Goal: Information Seeking & Learning: Learn about a topic

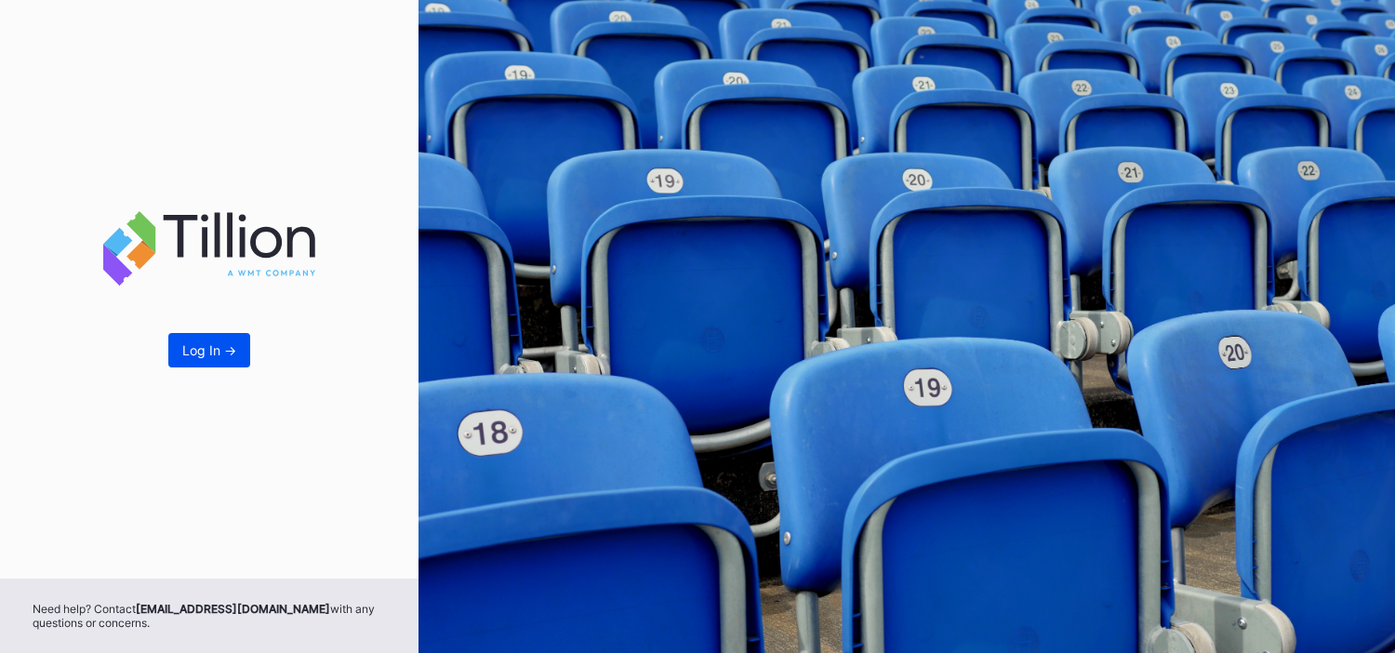
click at [221, 358] on div "Log In ->" at bounding box center [209, 350] width 54 height 16
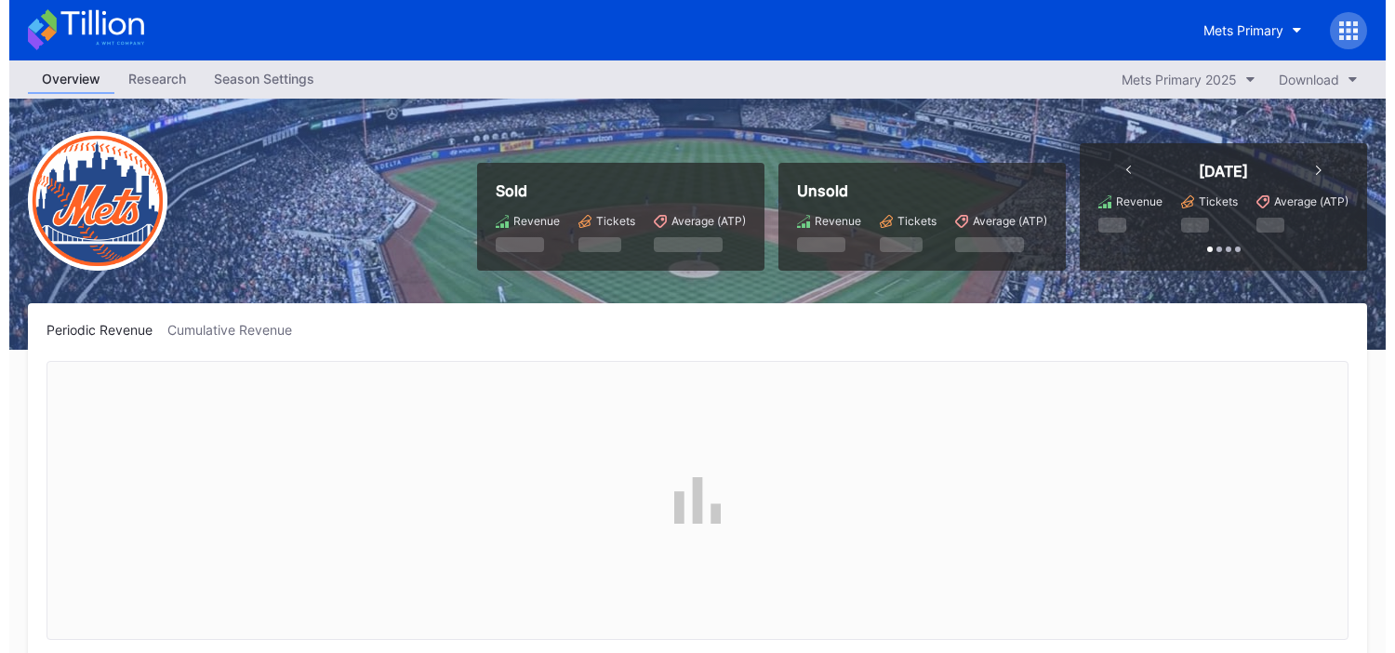
scroll to position [4771, 0]
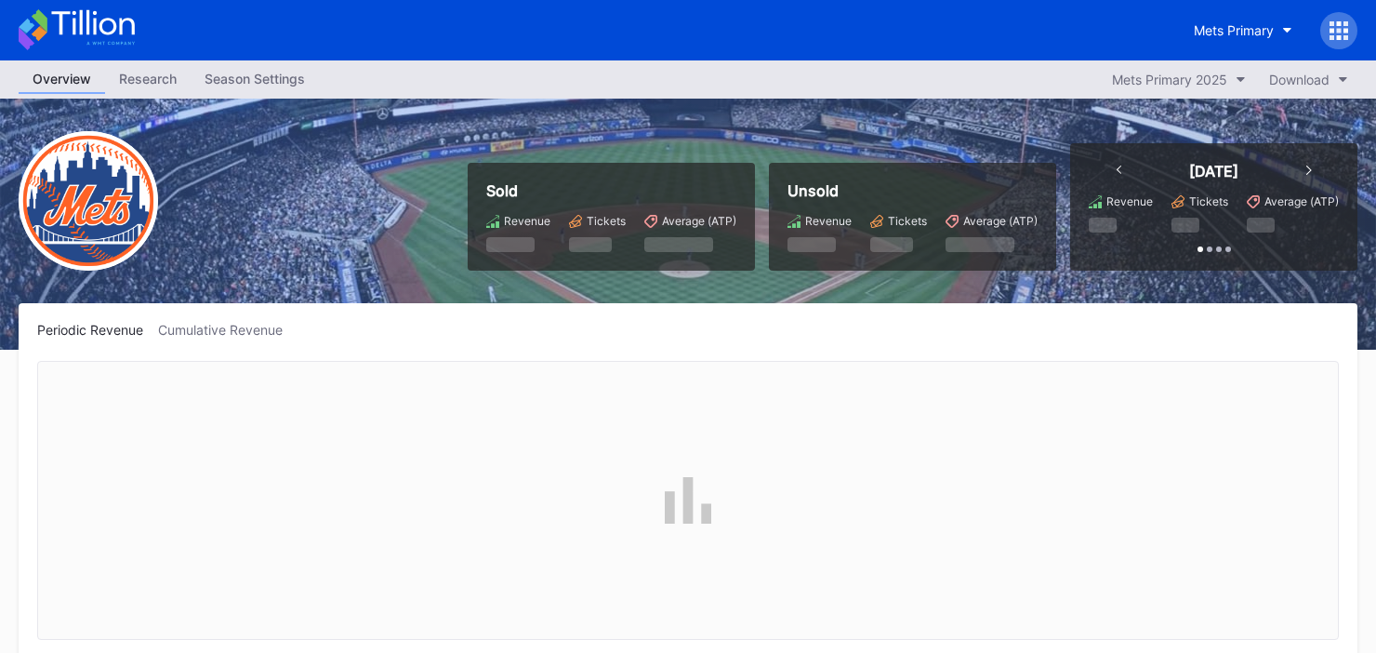
click at [1330, 38] on icon at bounding box center [1339, 30] width 19 height 19
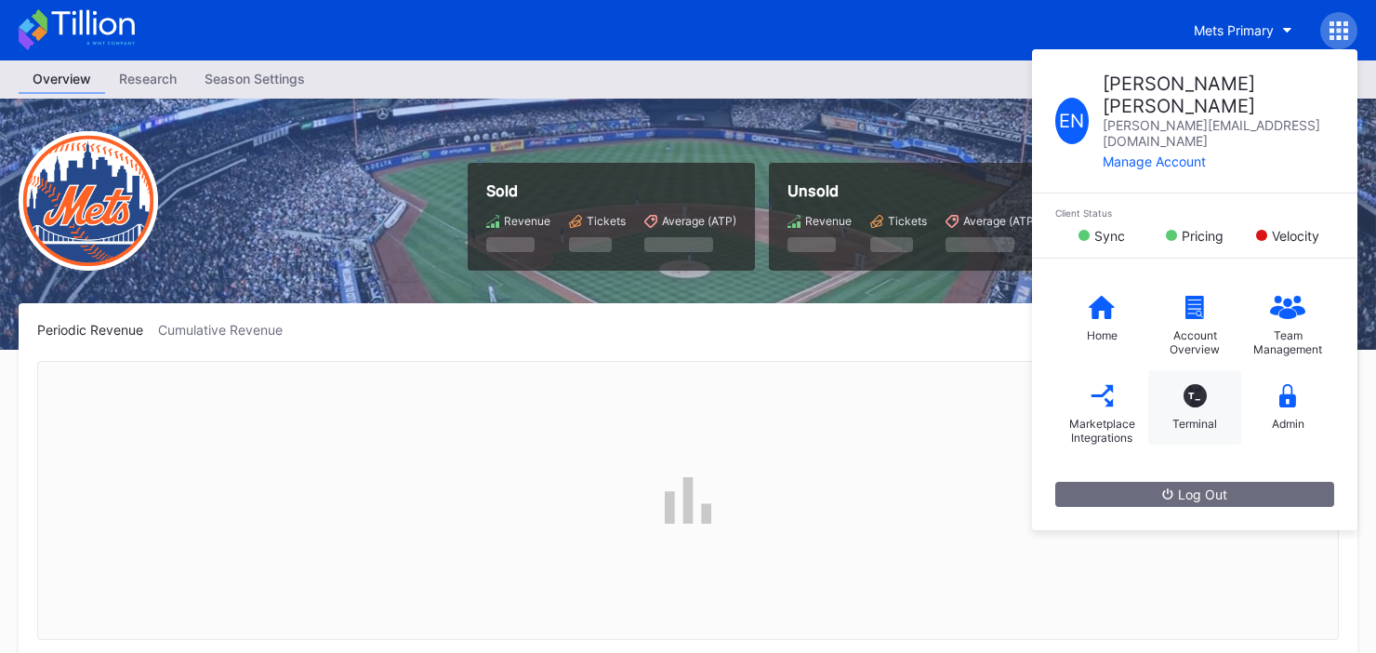
click at [1202, 384] on div "T_" at bounding box center [1195, 395] width 23 height 23
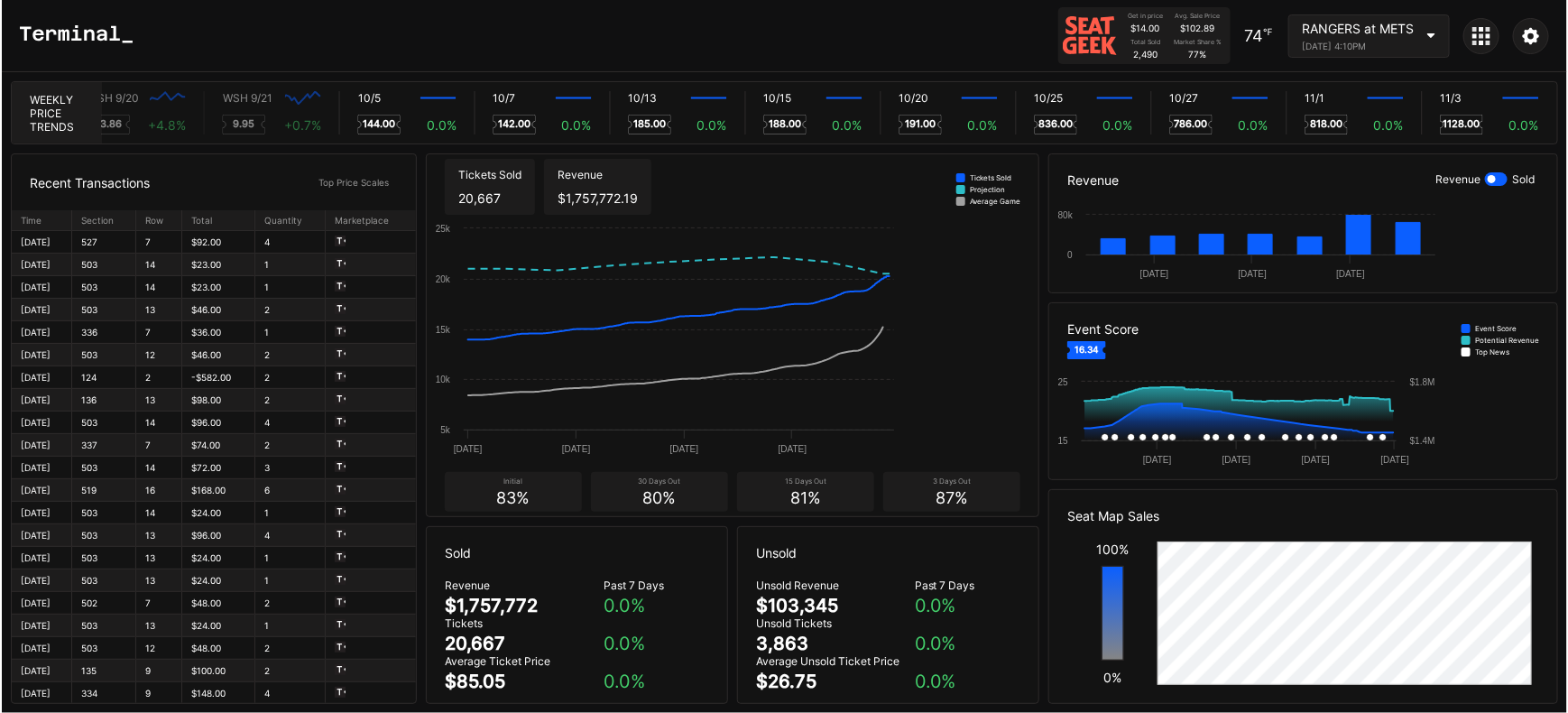
scroll to position [0, 10589]
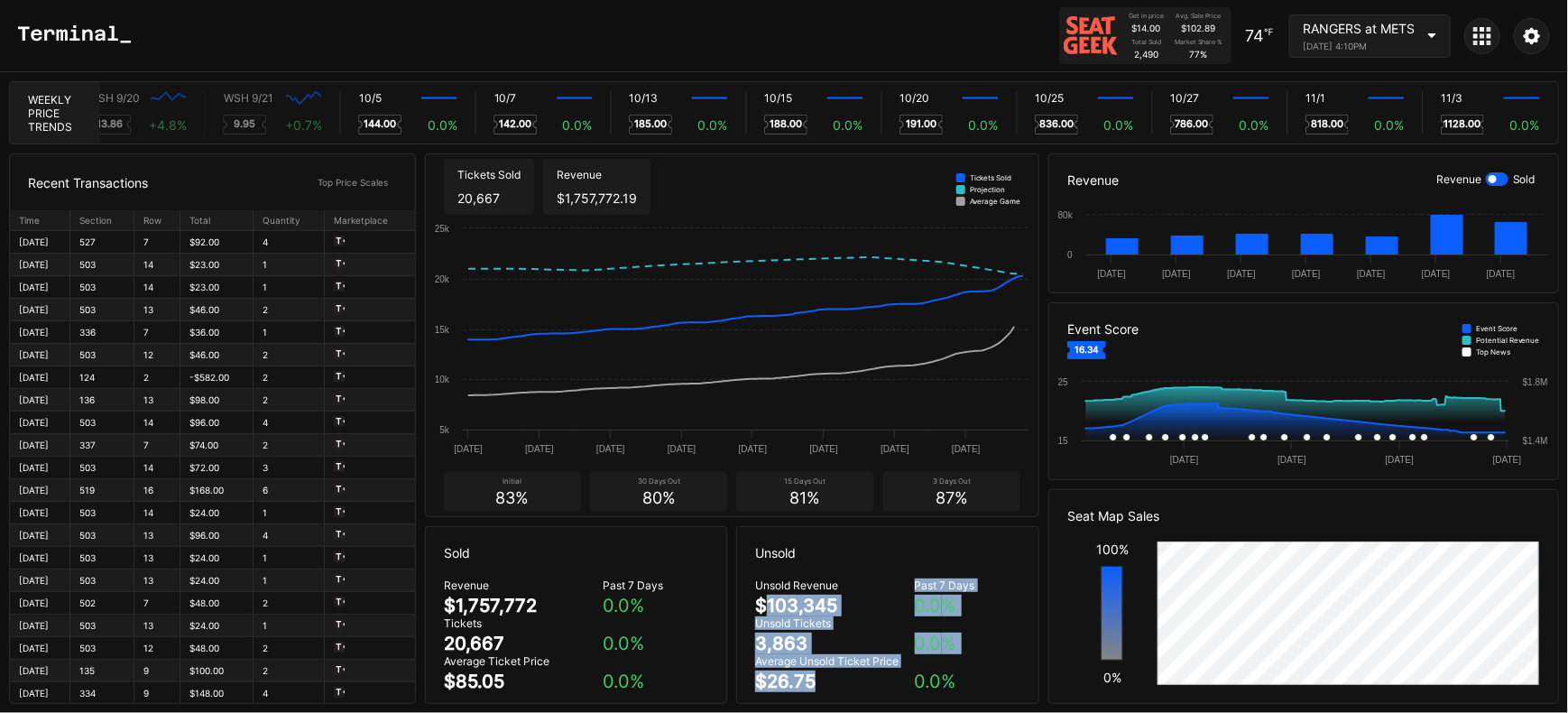
drag, startPoint x: 833, startPoint y: 689, endPoint x: 768, endPoint y: 604, distance: 107.0
click at [768, 604] on div "Unsold Revenue $103,345 Past 7 Days 0.0 % Unsold Tickets 3,863 0.0 % Average Un…" at bounding box center [888, 644] width 302 height 132
click at [768, 604] on div "$103,345" at bounding box center [796, 605] width 82 height 21
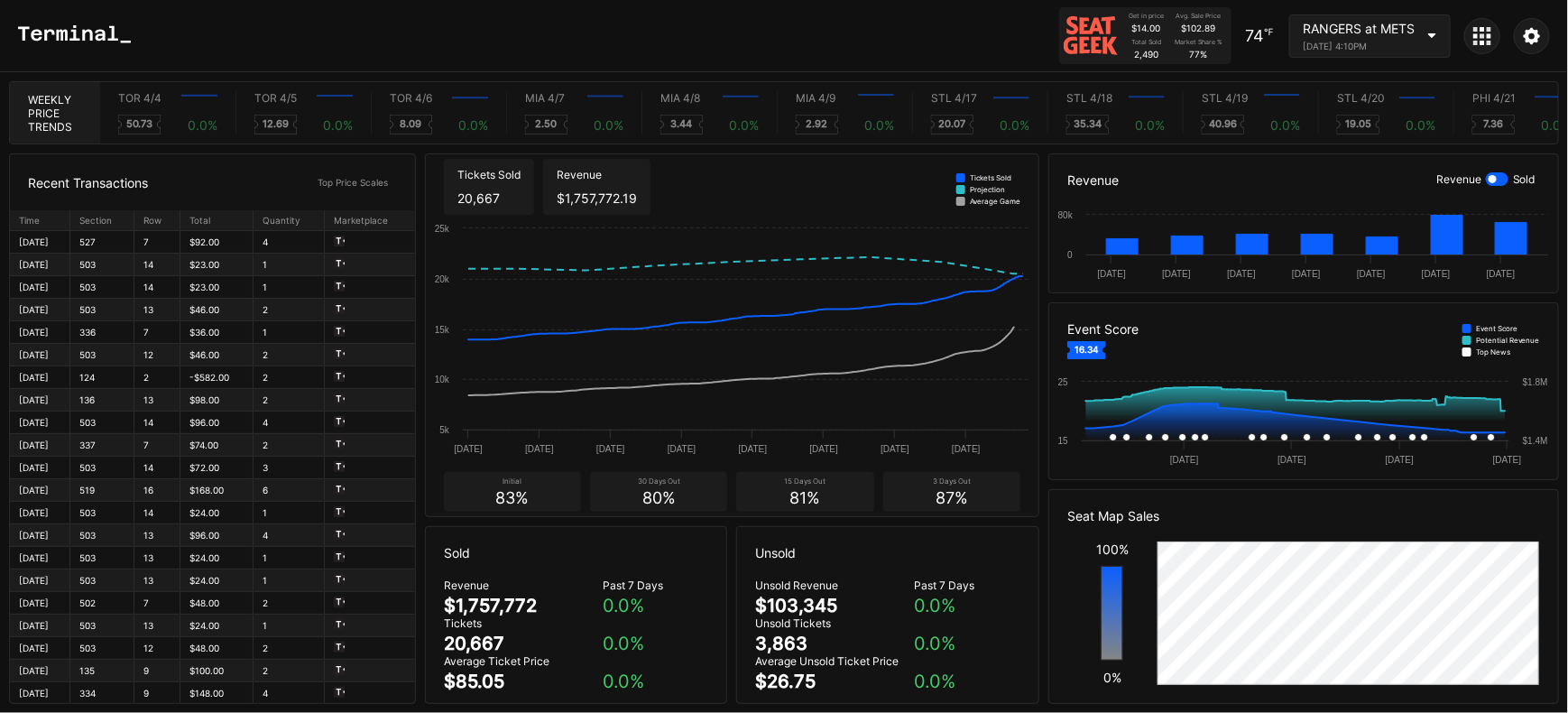
scroll to position [0, 10589]
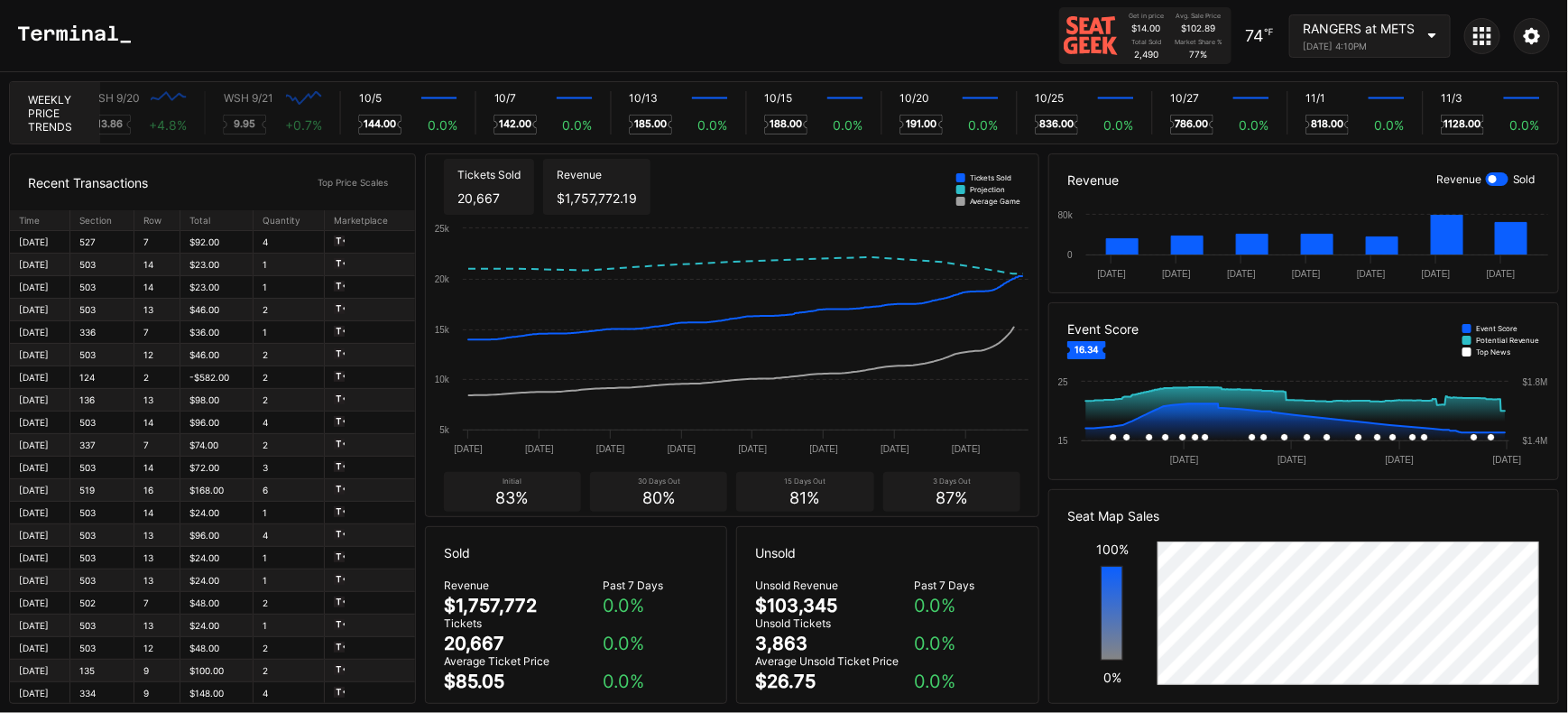
click at [1400, 38] on div "RANGERS at METS [DATE] 4:10PM" at bounding box center [1358, 36] width 112 height 31
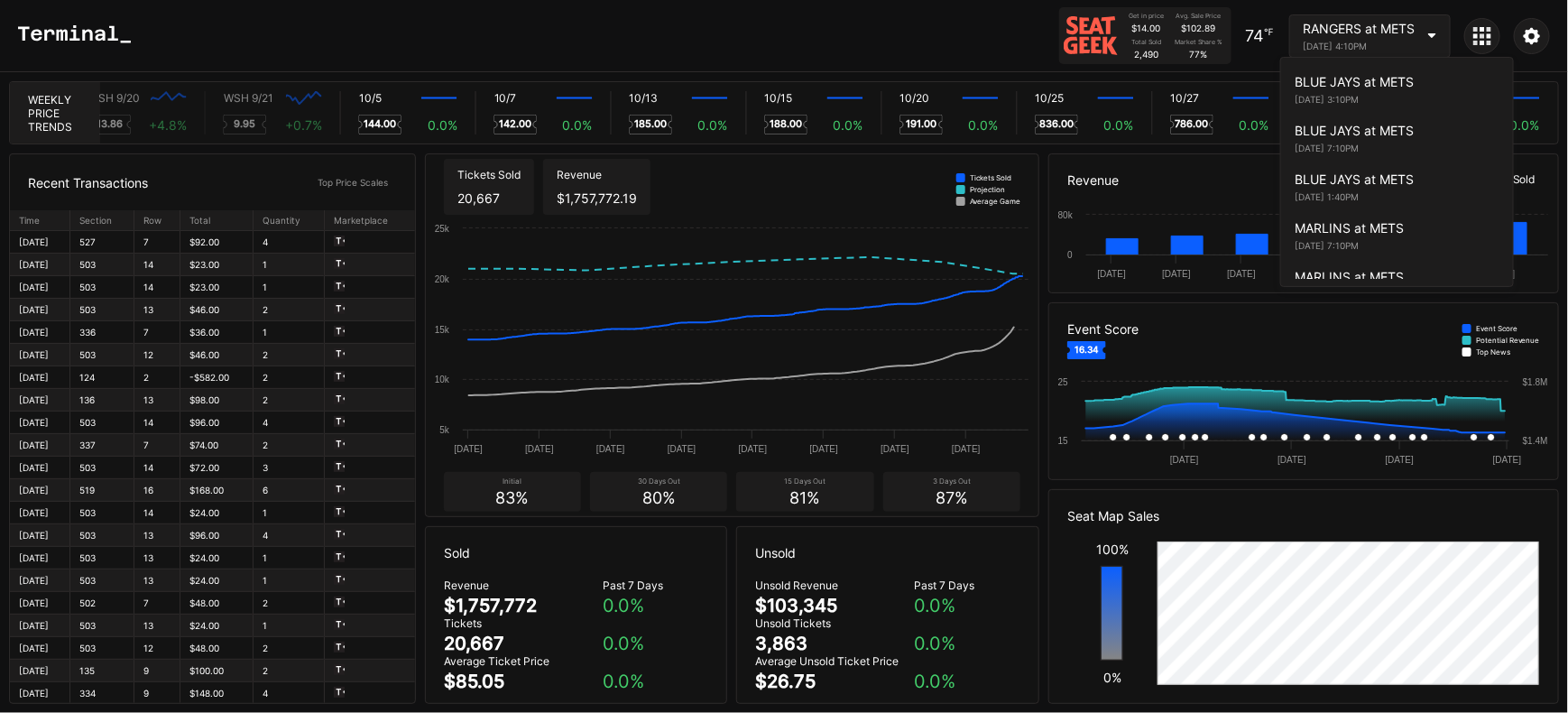
scroll to position [3473, 0]
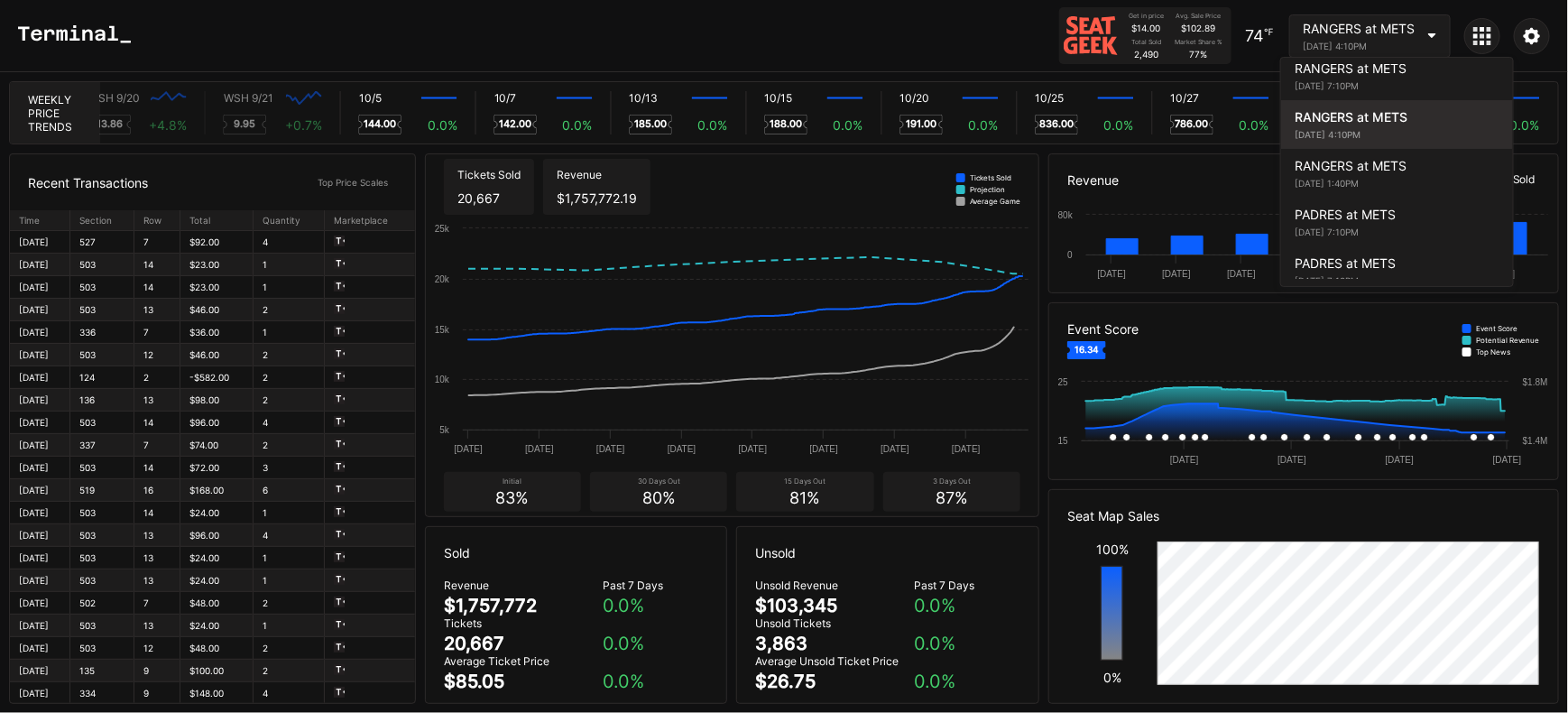
click at [1335, 110] on div "RANGERS at METS" at bounding box center [1397, 117] width 205 height 16
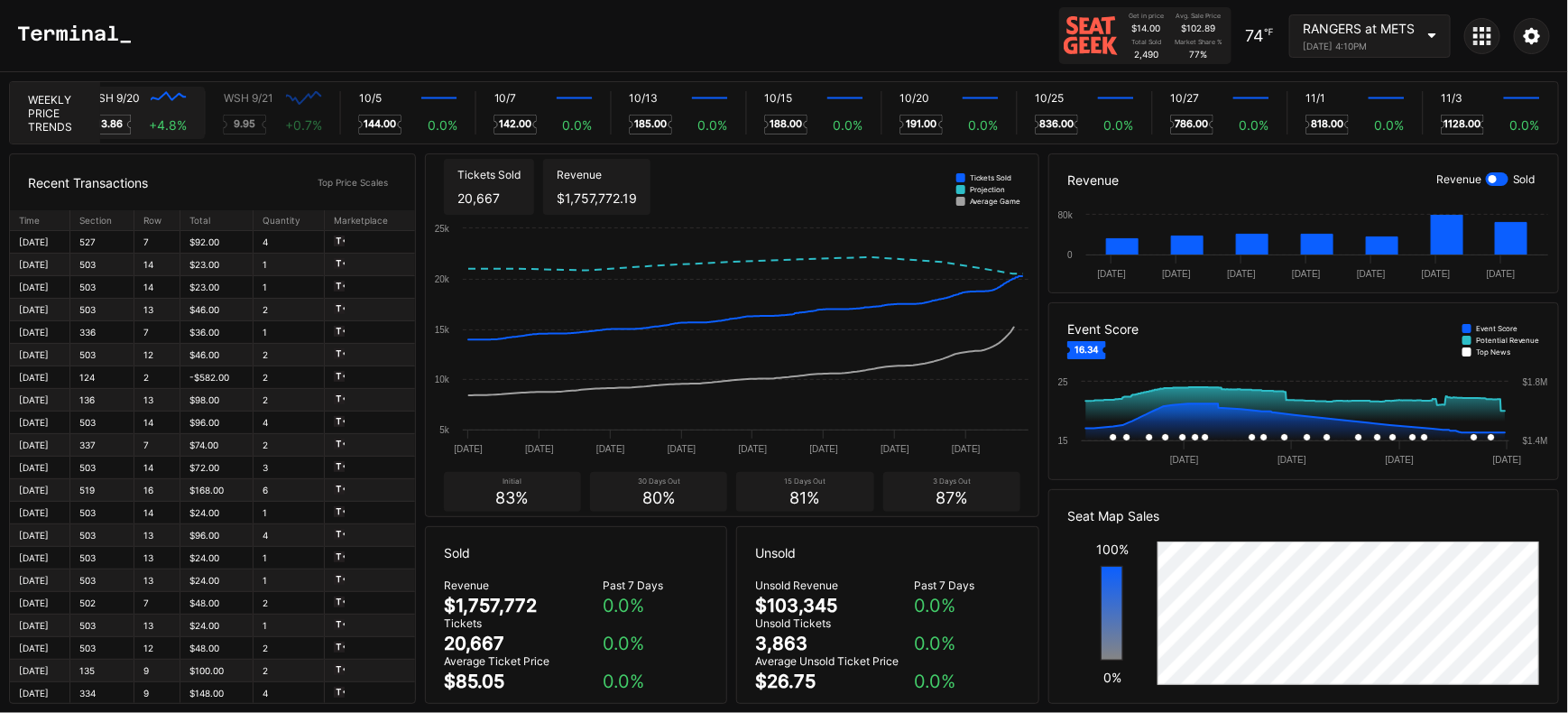
click at [110, 97] on div "WSH 9/20" at bounding box center [114, 98] width 51 height 14
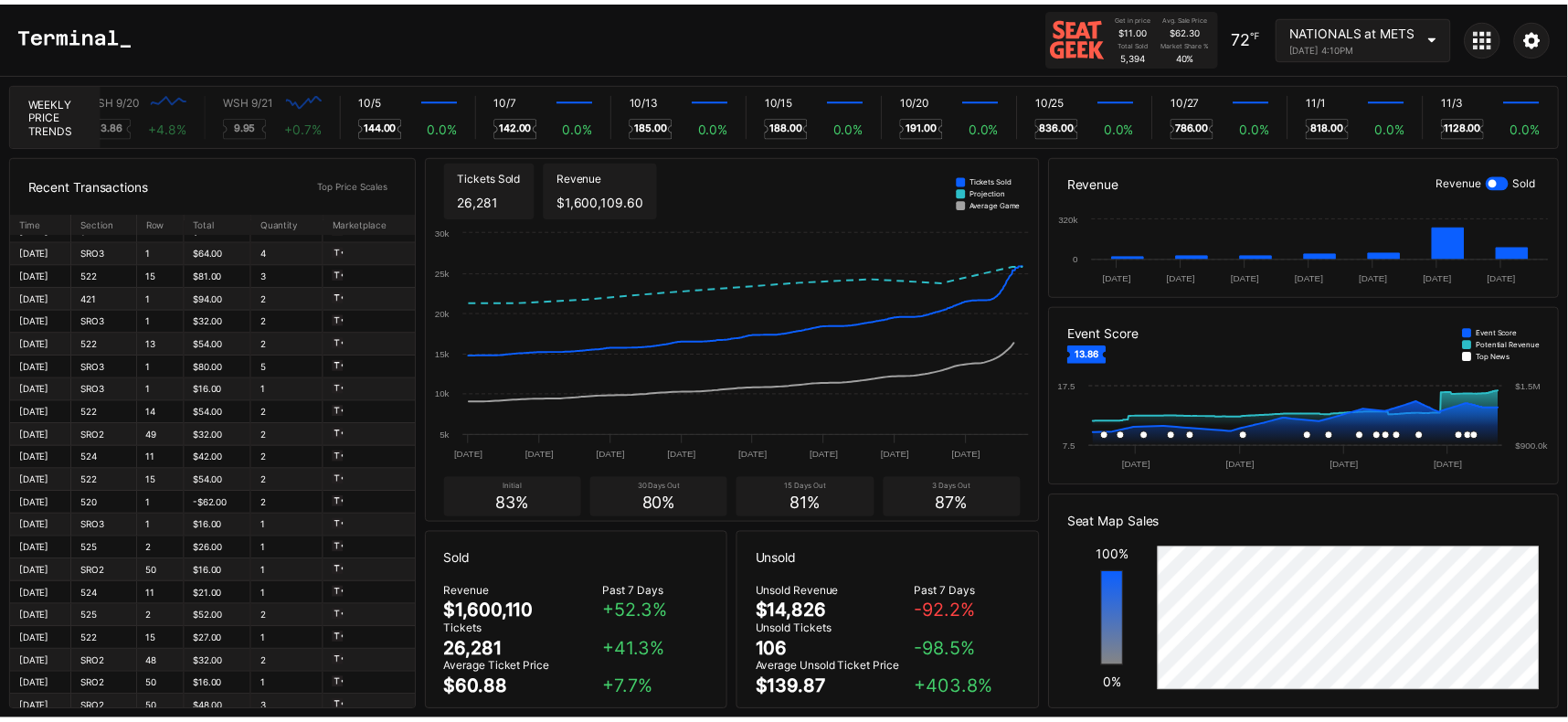
scroll to position [0, 0]
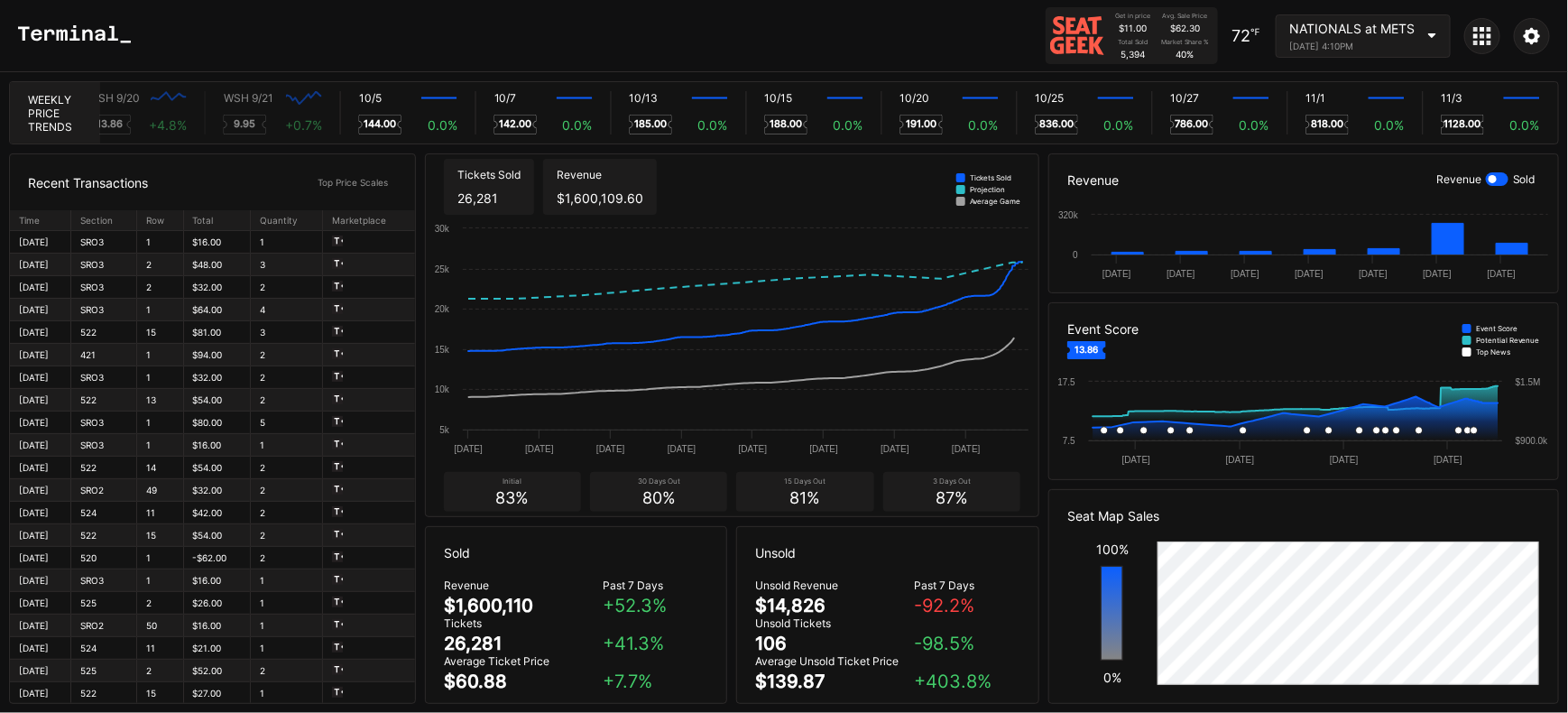
click at [1482, 34] on icon at bounding box center [1483, 35] width 5 height 5
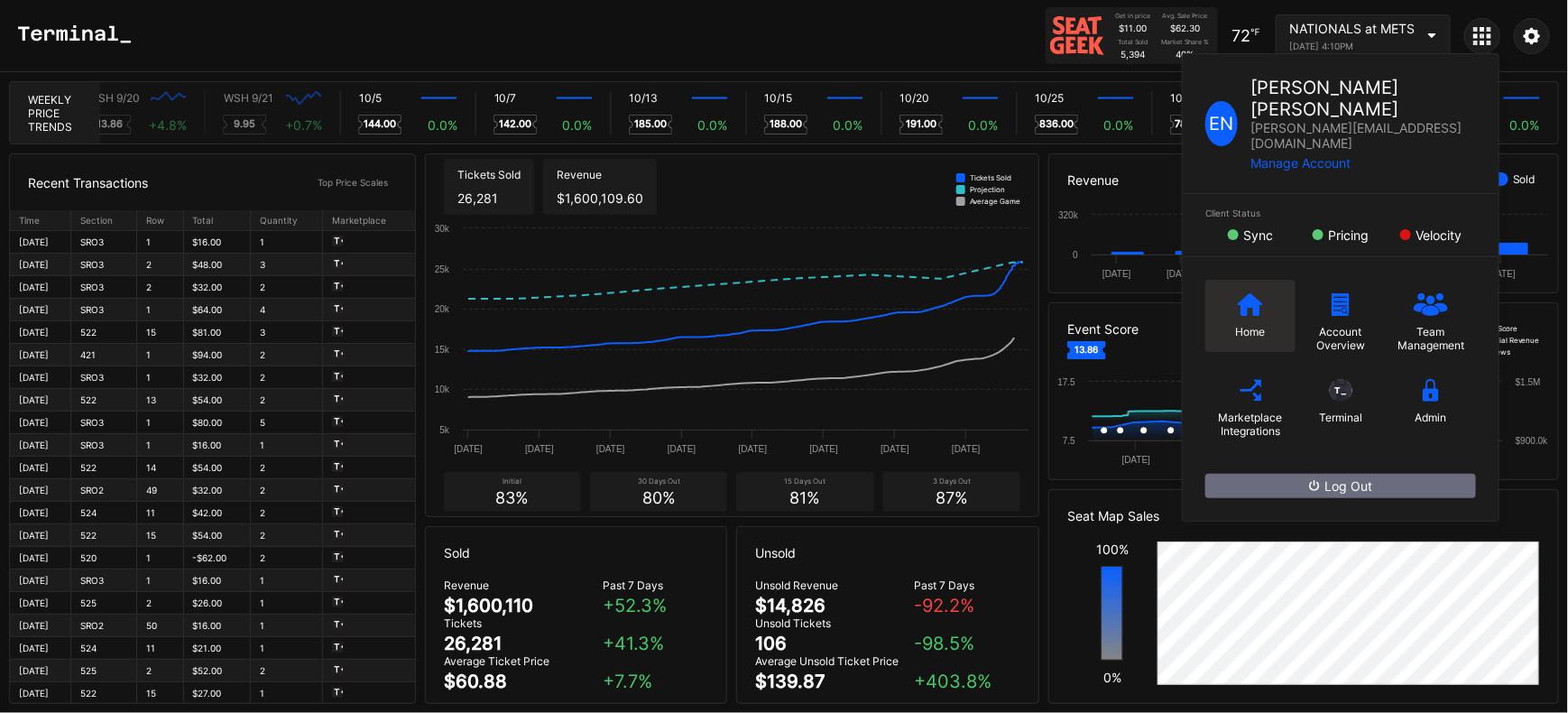
click at [1246, 292] on icon at bounding box center [1251, 303] width 25 height 22
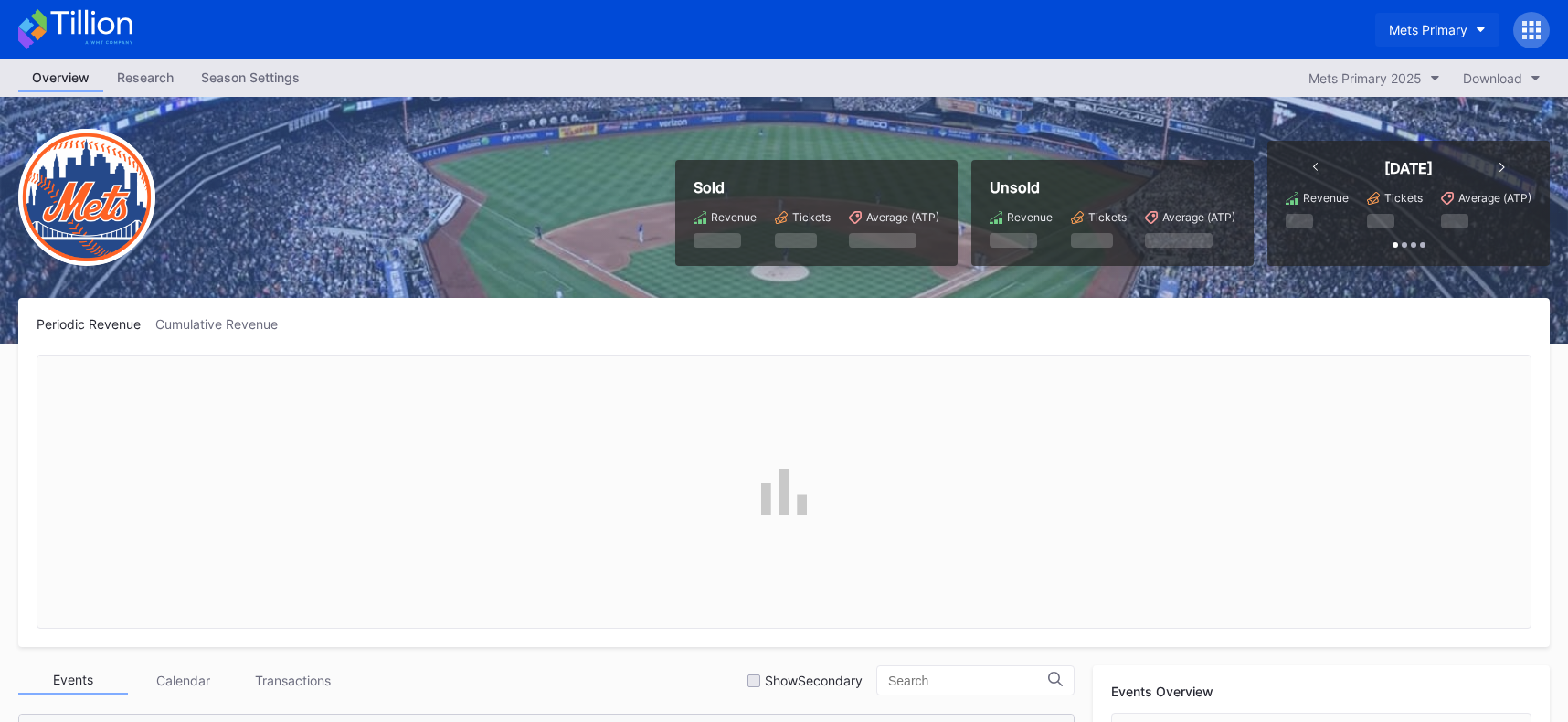
scroll to position [4685, 0]
click at [1423, 35] on div "Mets Primary" at bounding box center [1428, 29] width 79 height 16
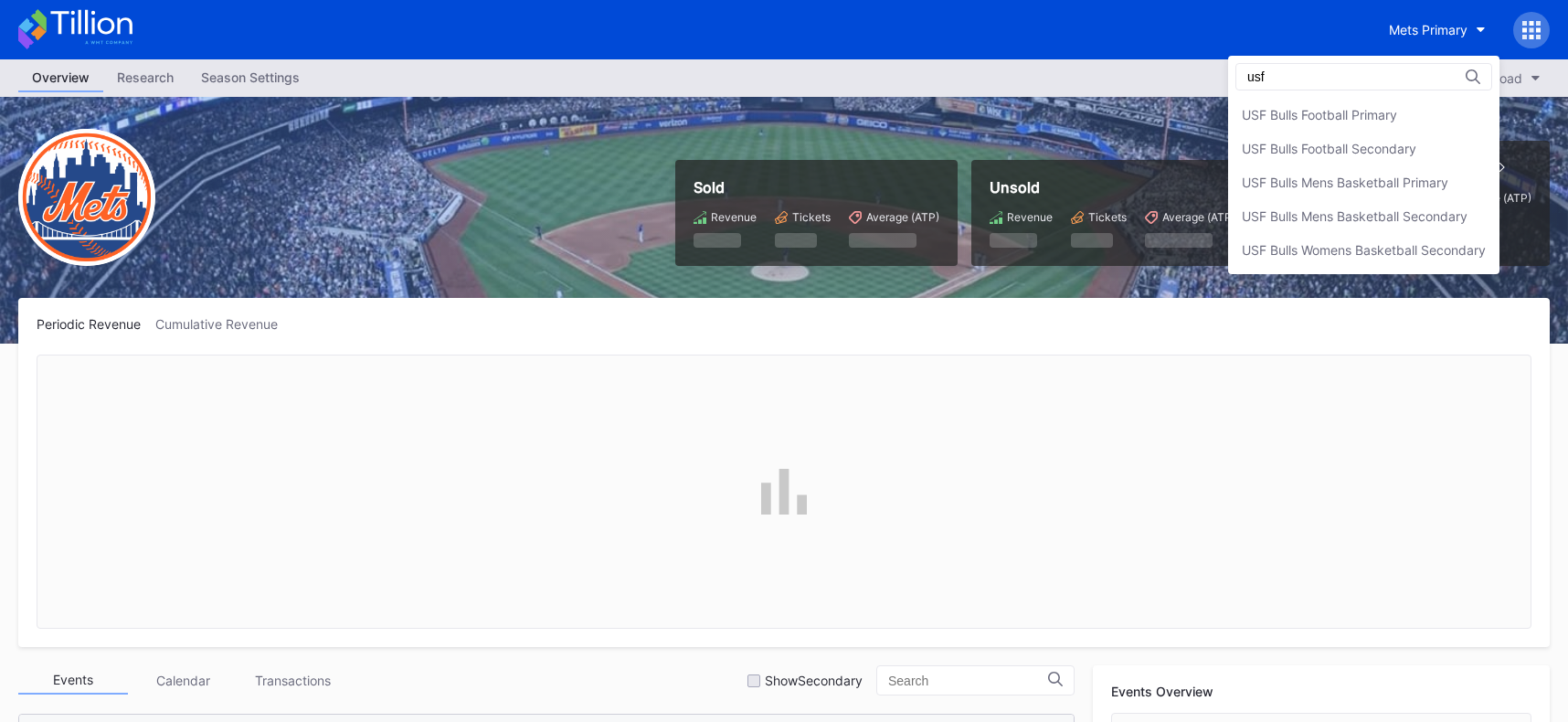
scroll to position [0, 0]
type input "usf"
click at [1342, 110] on div "USF Bulls Football Primary" at bounding box center [1319, 115] width 155 height 16
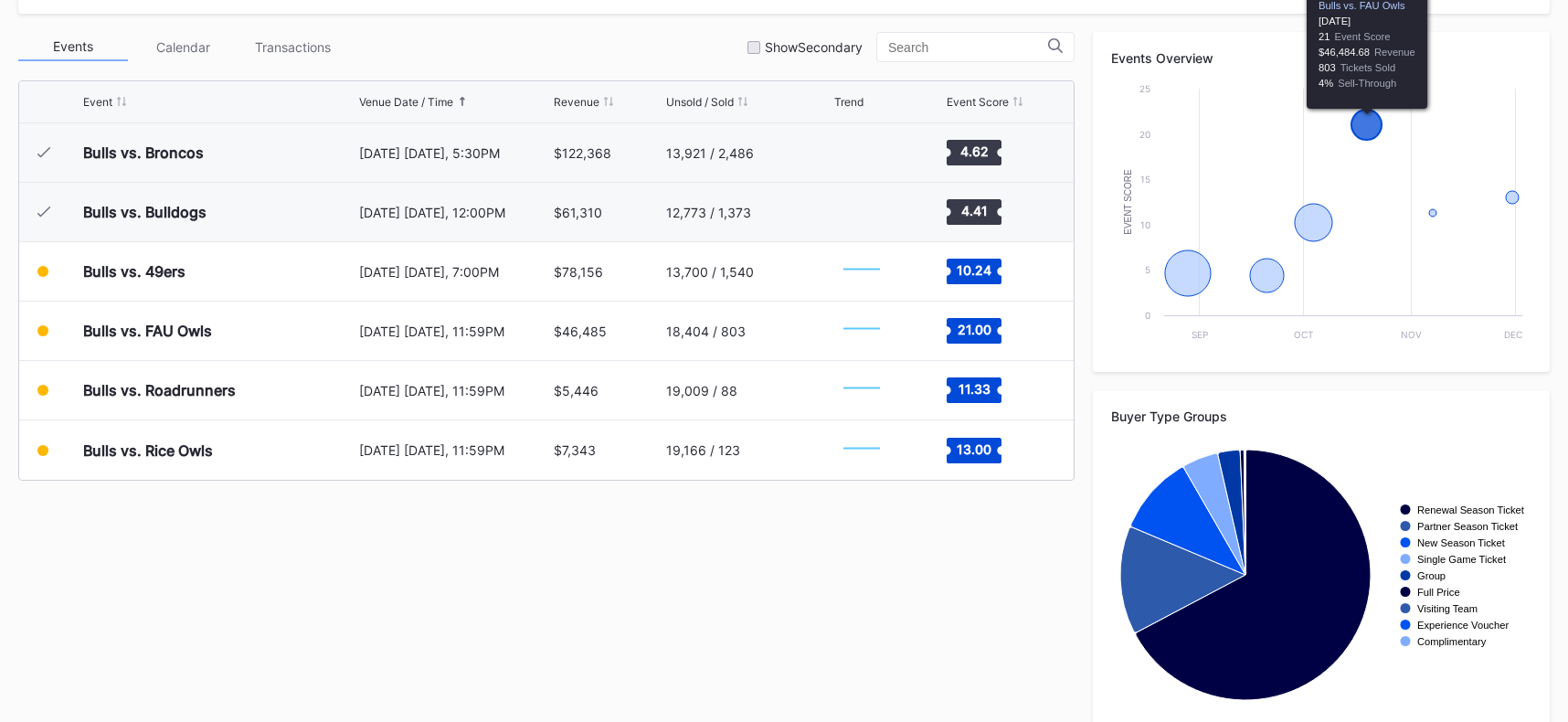
scroll to position [628, 0]
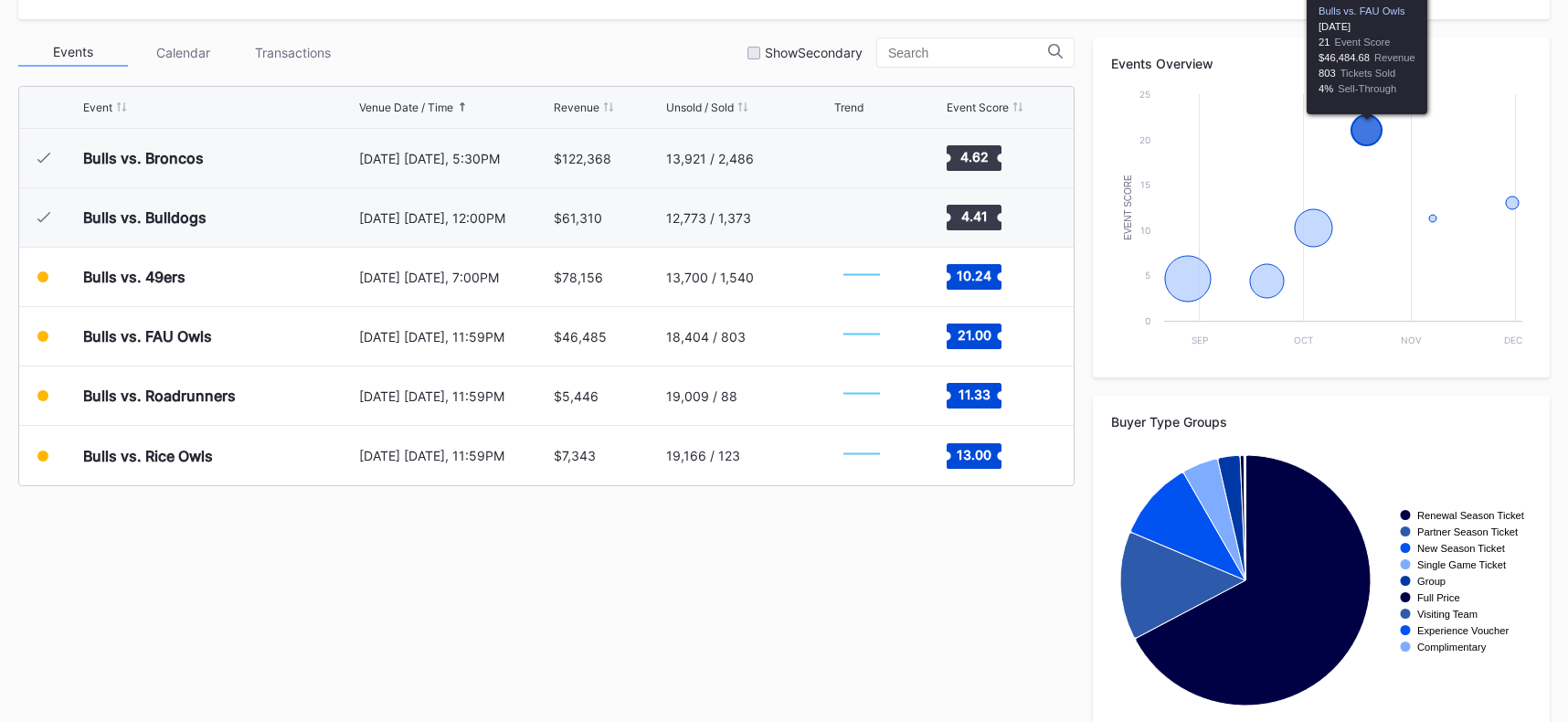
click at [1365, 137] on icon "Chart title" at bounding box center [1367, 130] width 30 height 30
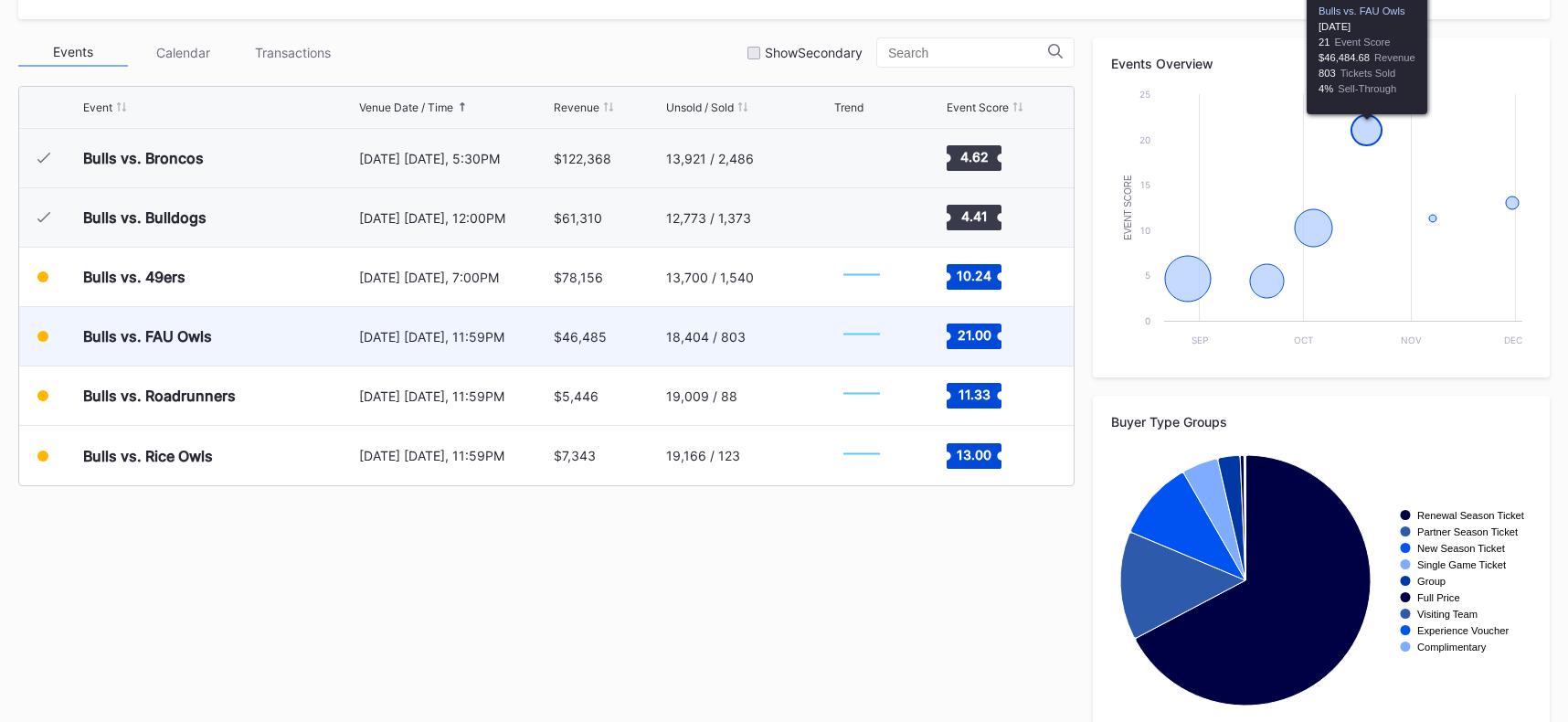
click at [1369, 125] on icon "Chart title" at bounding box center [1367, 130] width 30 height 30
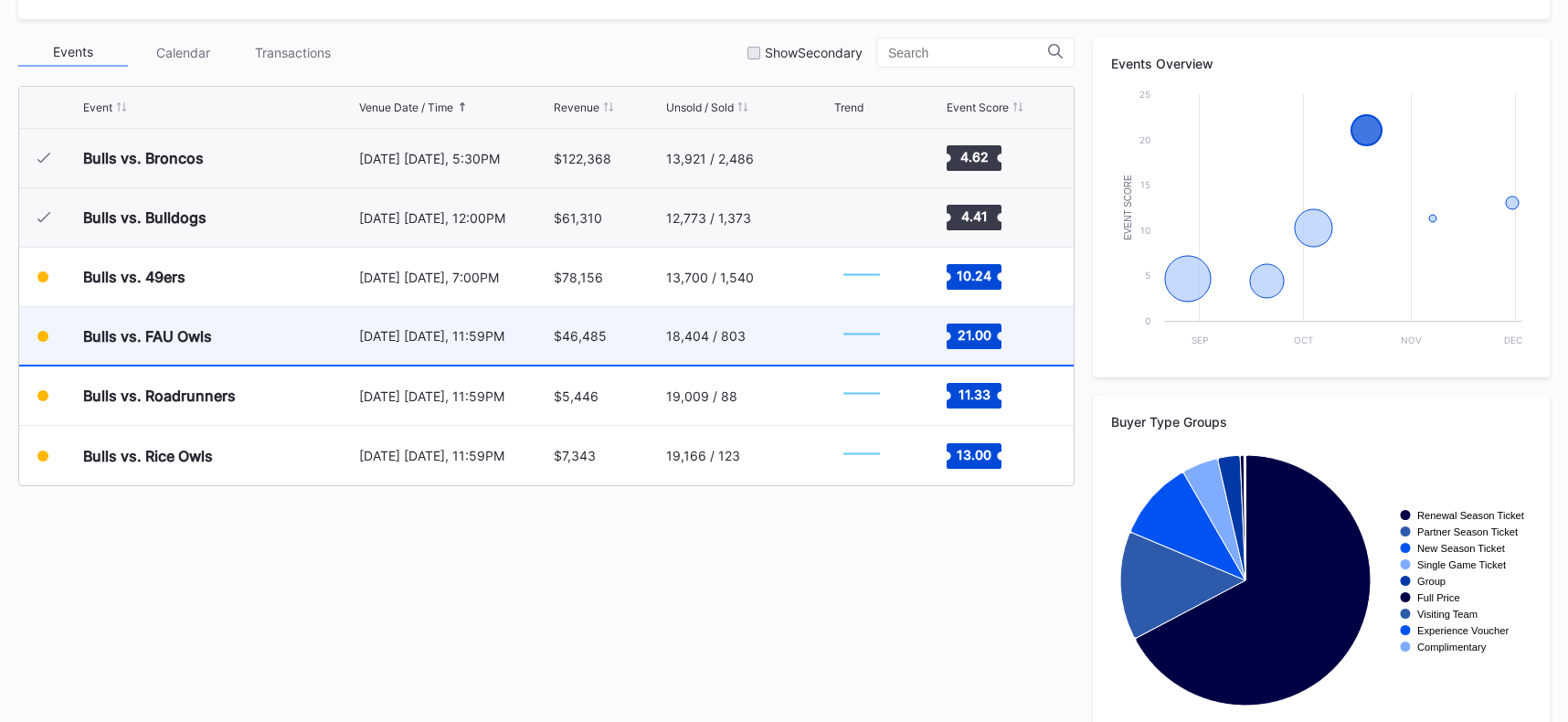
click at [368, 330] on div "[DATE] [DATE], 11:59PM" at bounding box center [454, 336] width 190 height 16
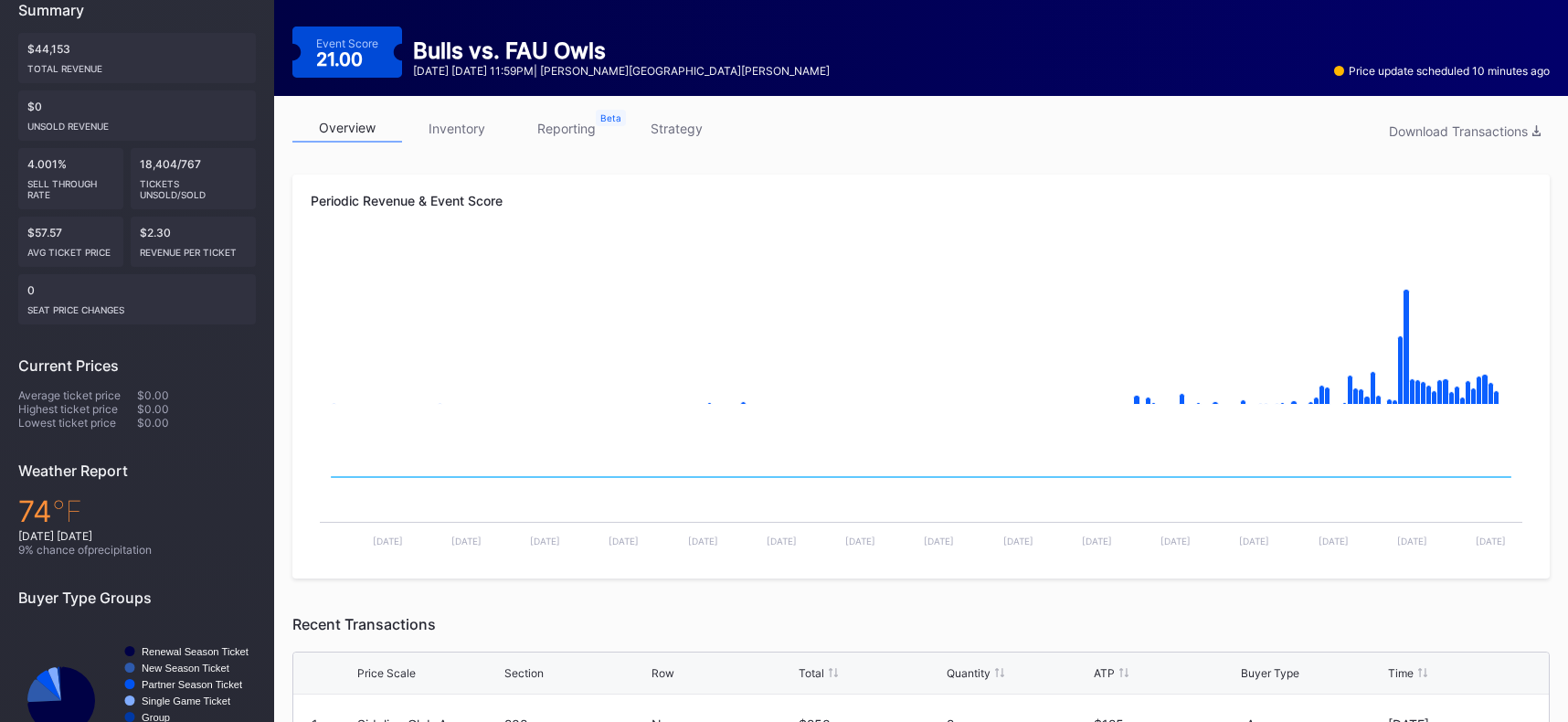
scroll to position [187, 0]
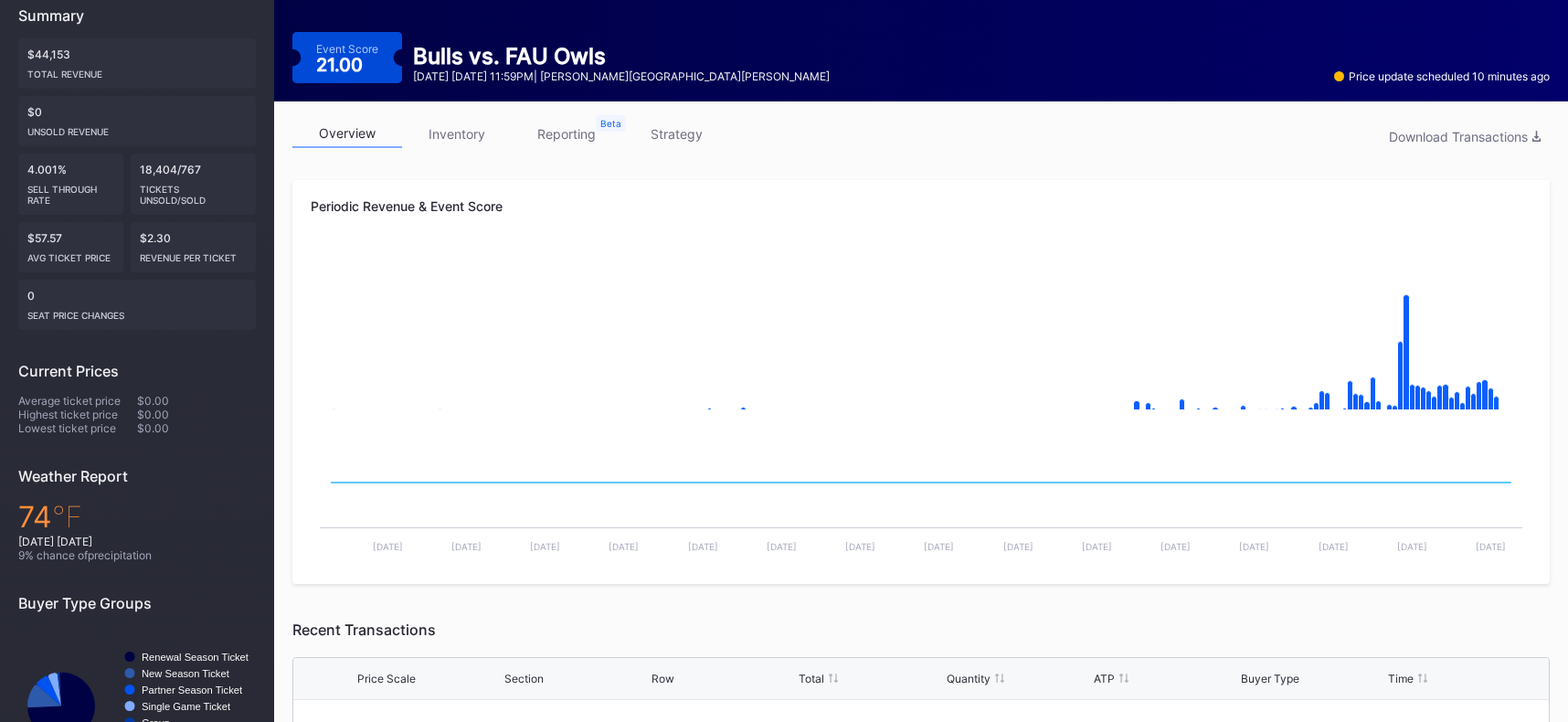
click at [480, 138] on link "inventory" at bounding box center [457, 134] width 110 height 28
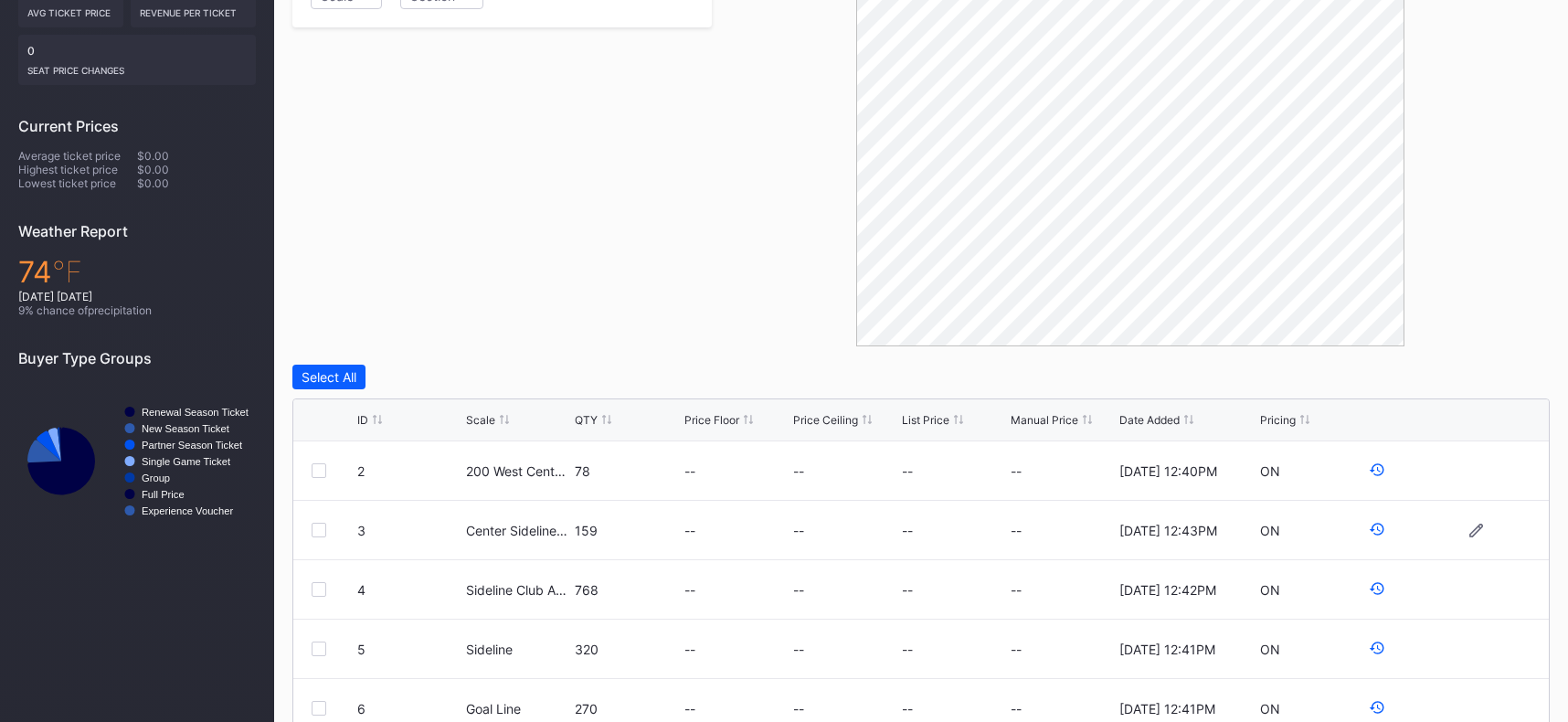
scroll to position [459, 0]
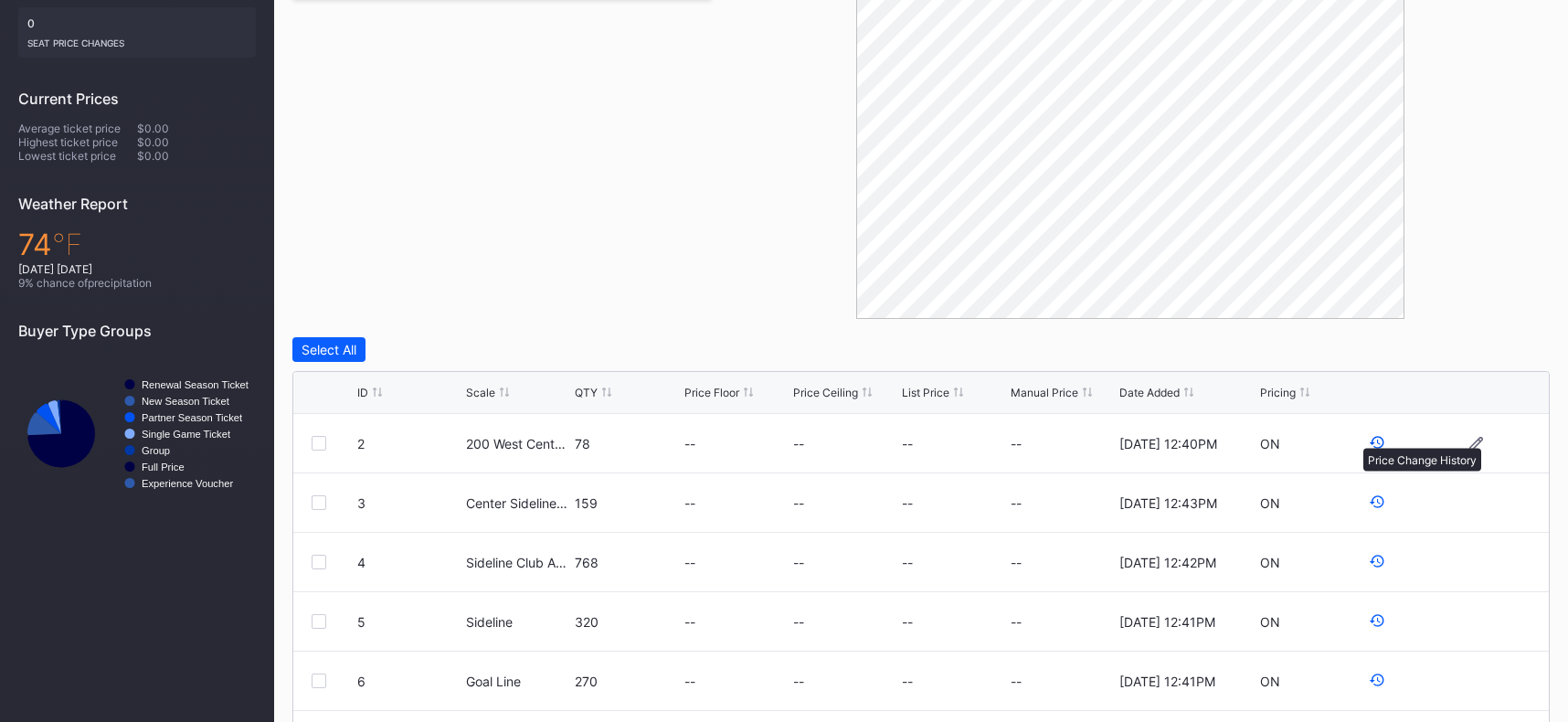
click at [1369, 438] on icon at bounding box center [1376, 442] width 17 height 17
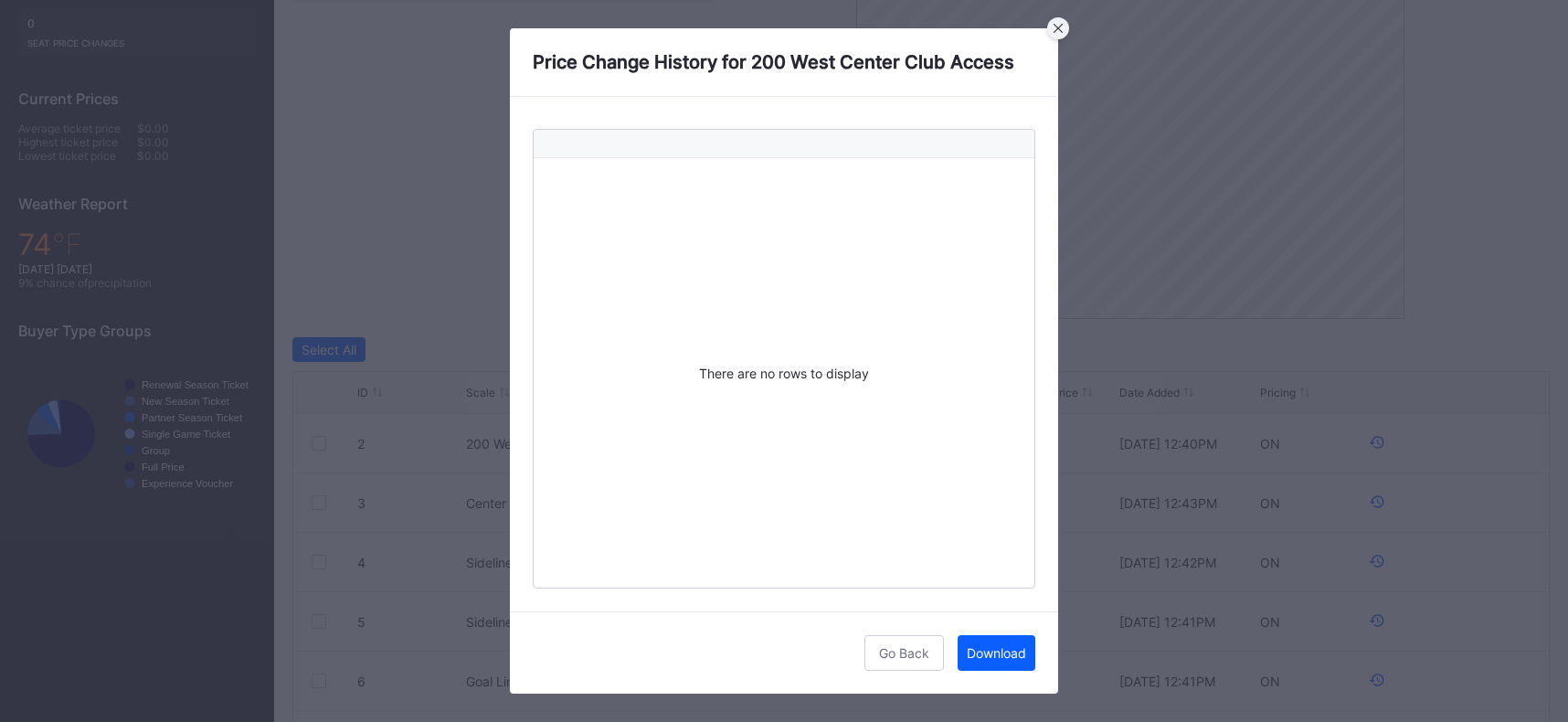
click at [1053, 26] on icon at bounding box center [1057, 28] width 9 height 9
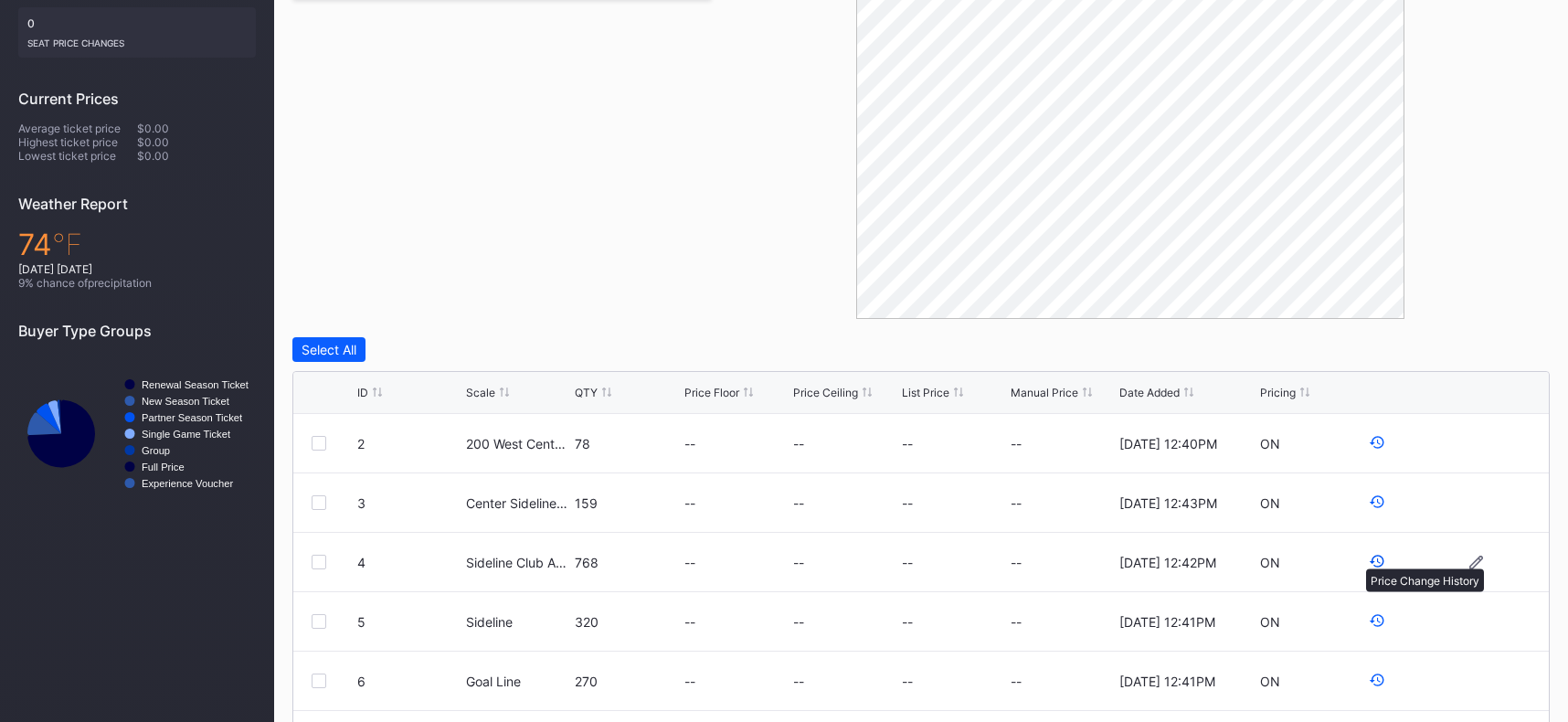
click at [1369, 559] on icon at bounding box center [1376, 561] width 17 height 17
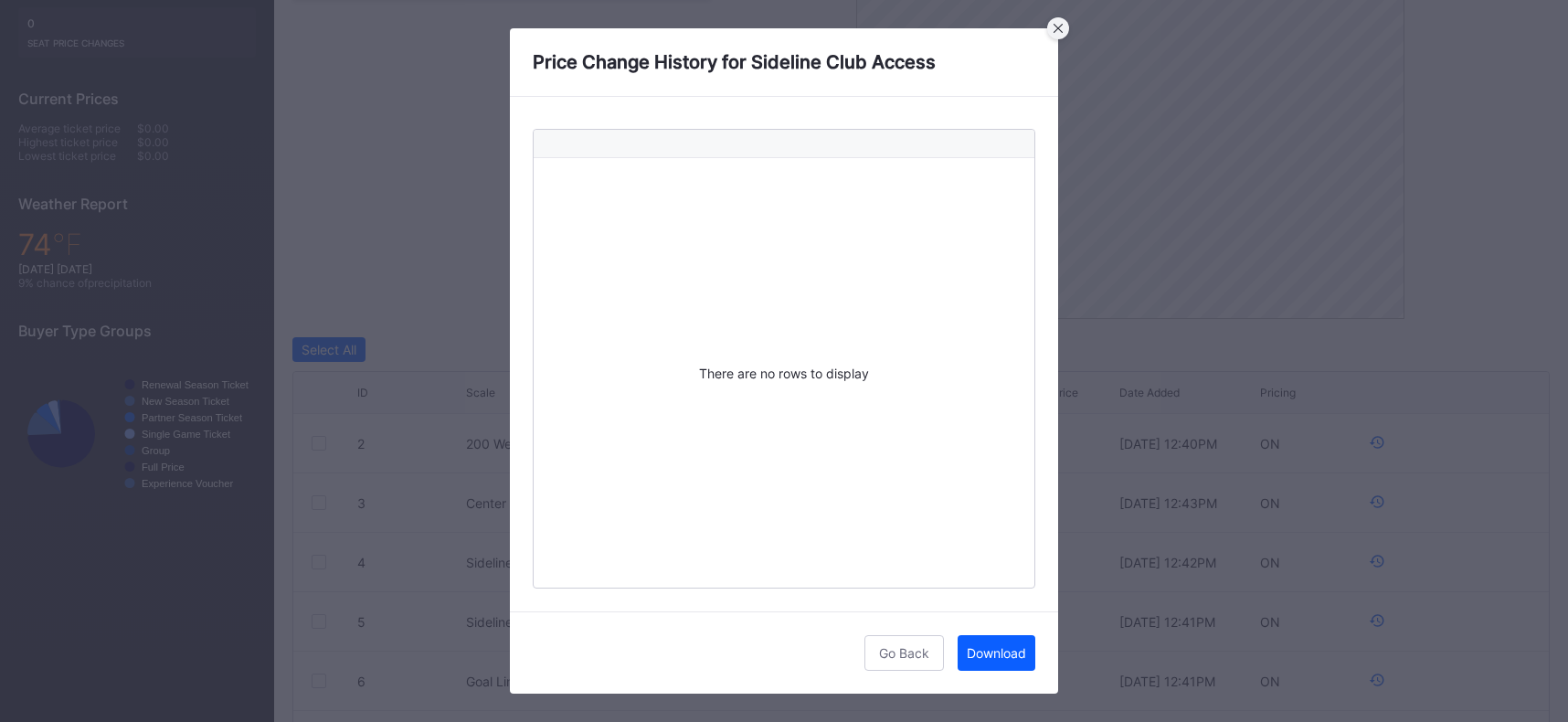
click at [1052, 32] on div at bounding box center [1058, 28] width 22 height 22
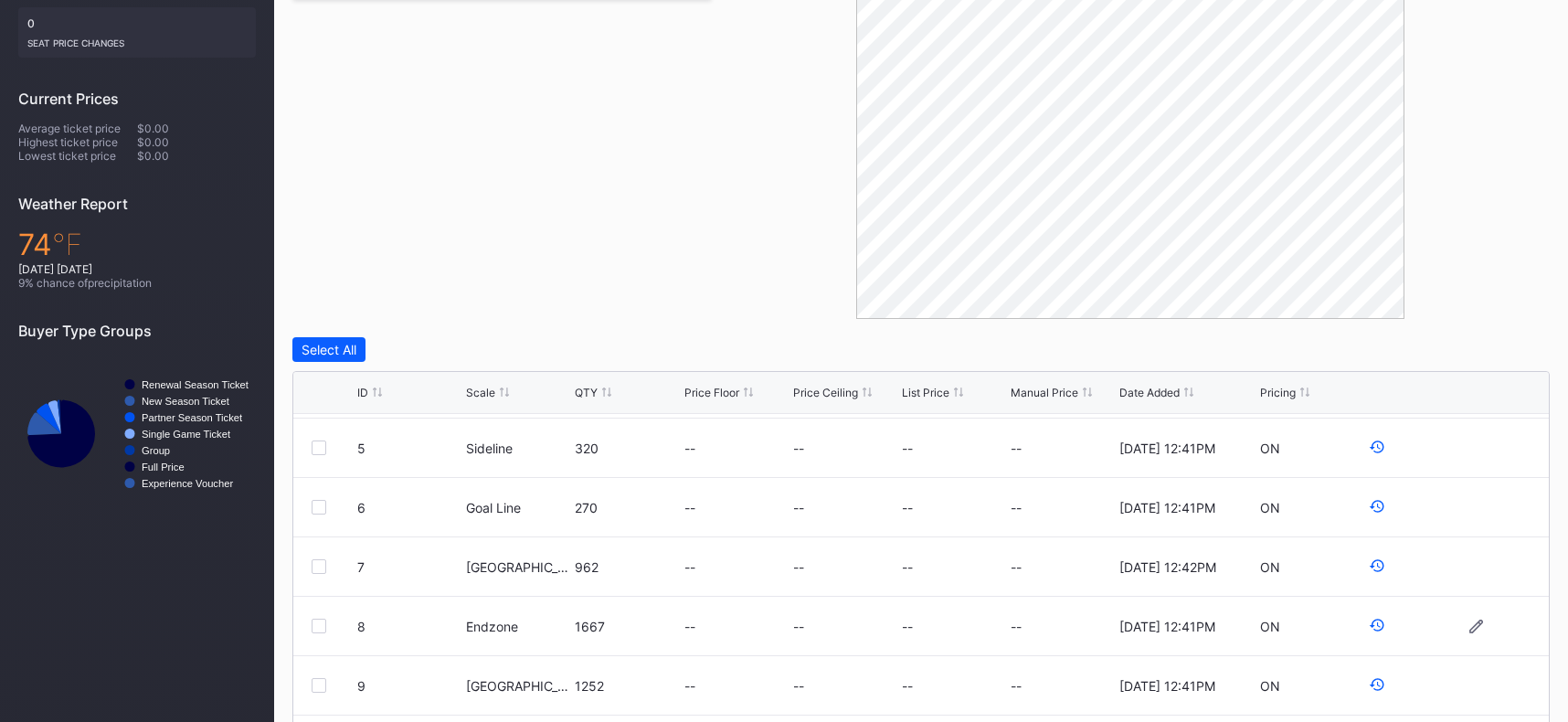
scroll to position [178, 0]
click at [1369, 622] on icon at bounding box center [1376, 620] width 17 height 17
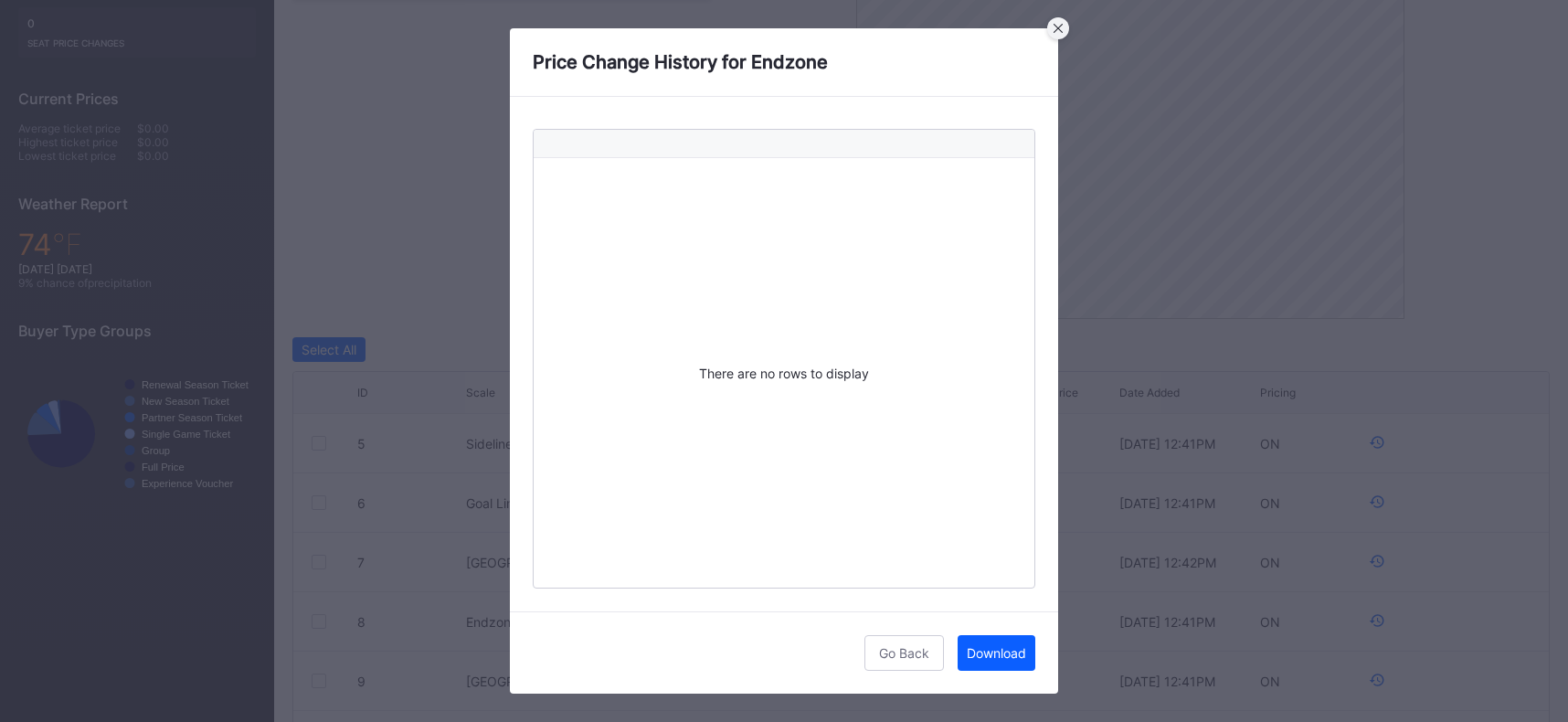
click at [1056, 28] on icon at bounding box center [1057, 28] width 9 height 9
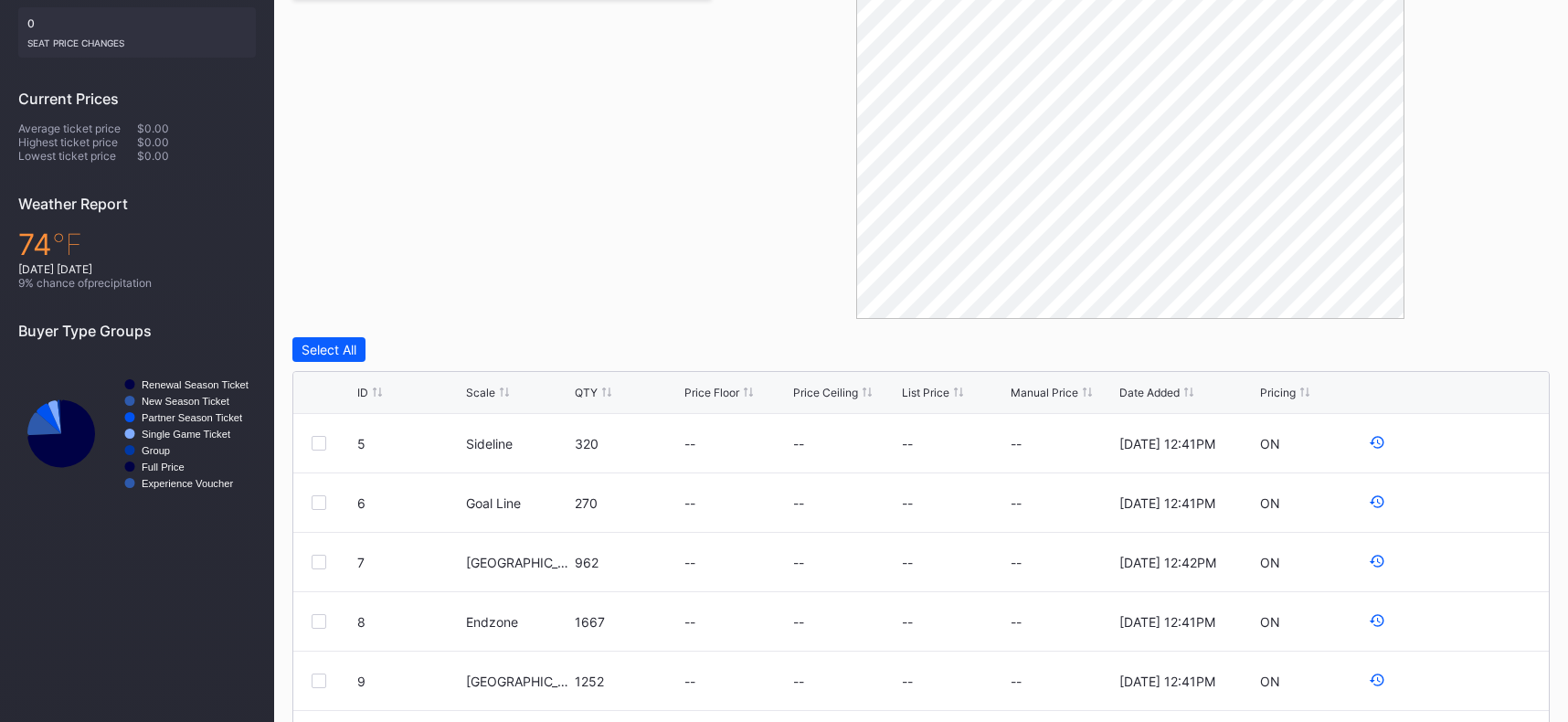
click at [593, 388] on div "QTY" at bounding box center [586, 392] width 23 height 14
click at [591, 389] on div "QTY" at bounding box center [586, 392] width 23 height 14
click at [1369, 435] on icon at bounding box center [1376, 442] width 17 height 17
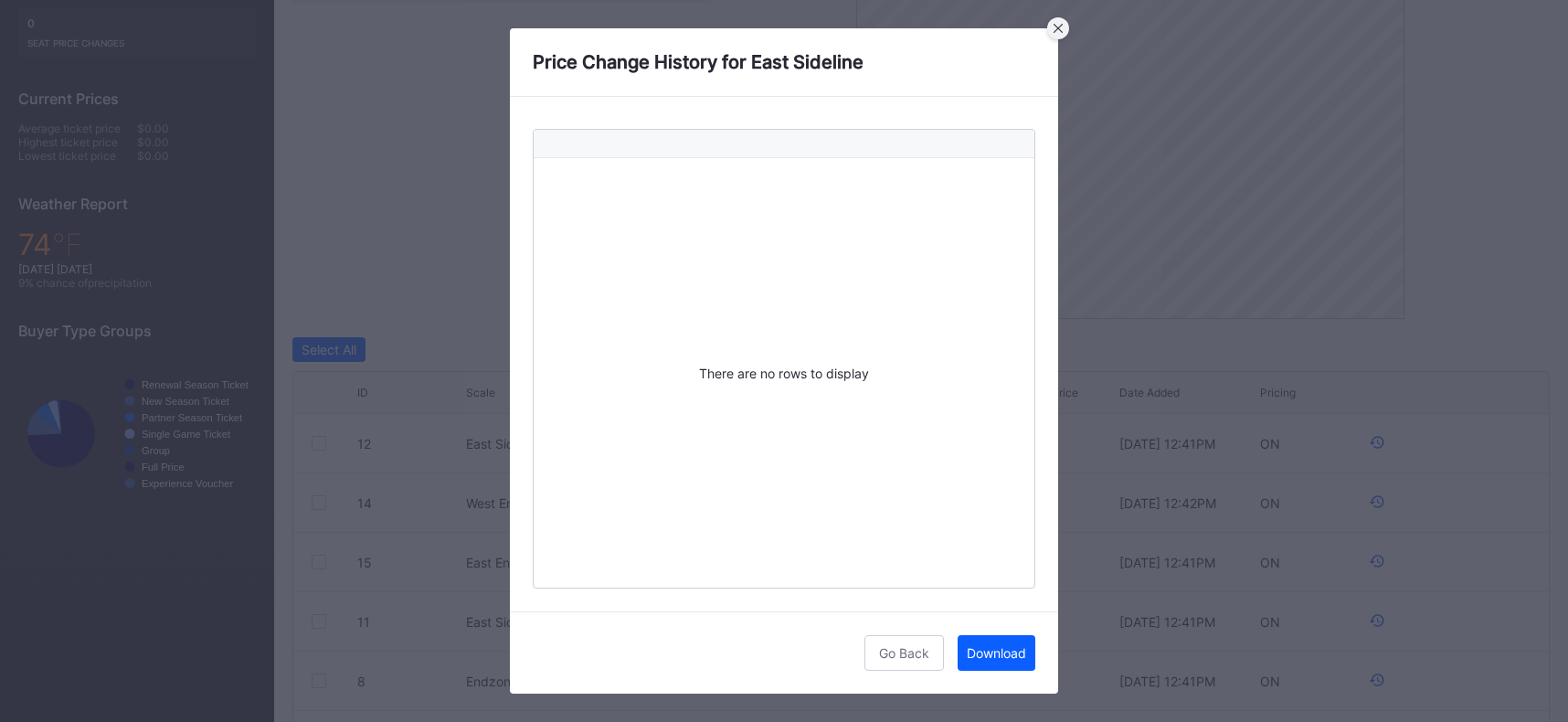
click at [1058, 32] on div at bounding box center [1058, 28] width 22 height 22
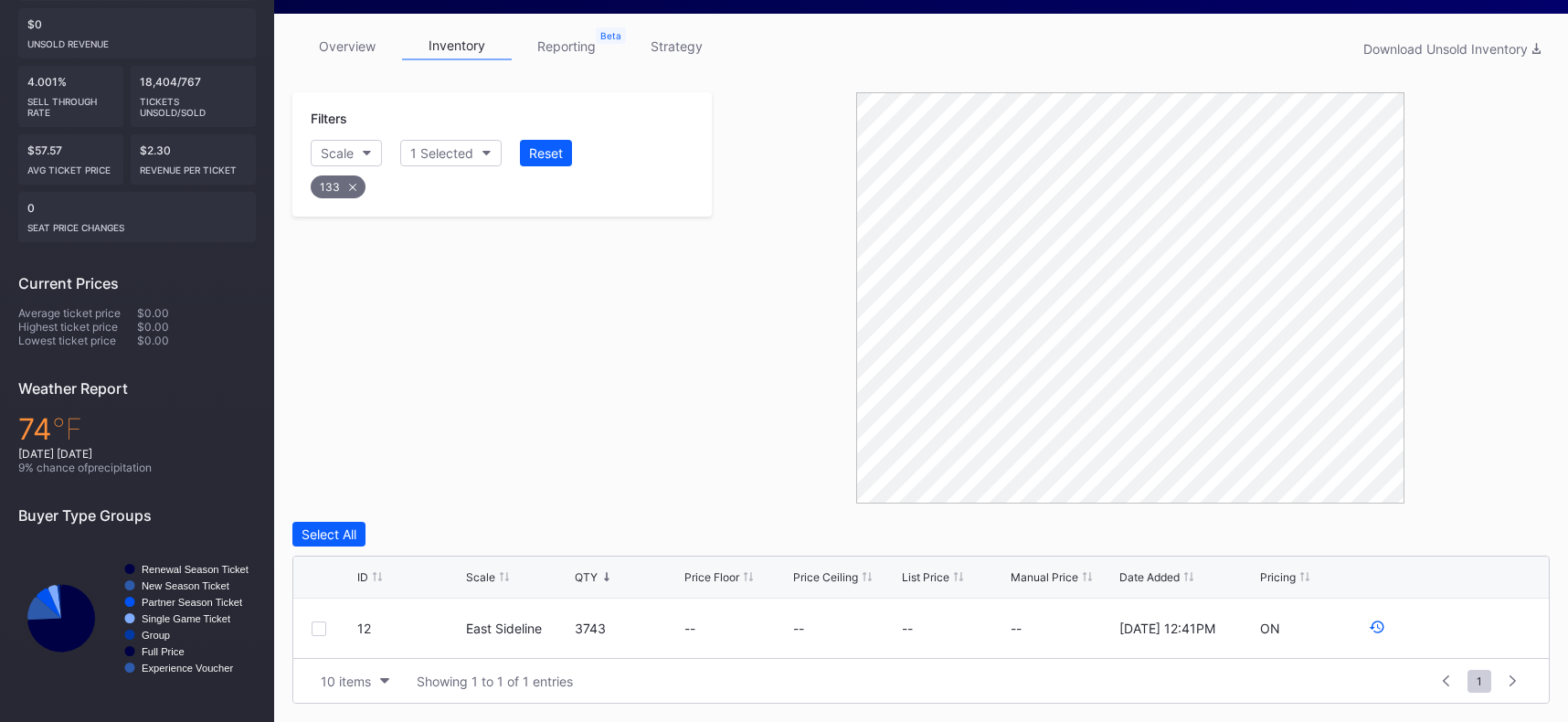
scroll to position [274, 0]
click at [1371, 622] on icon at bounding box center [1376, 627] width 17 height 17
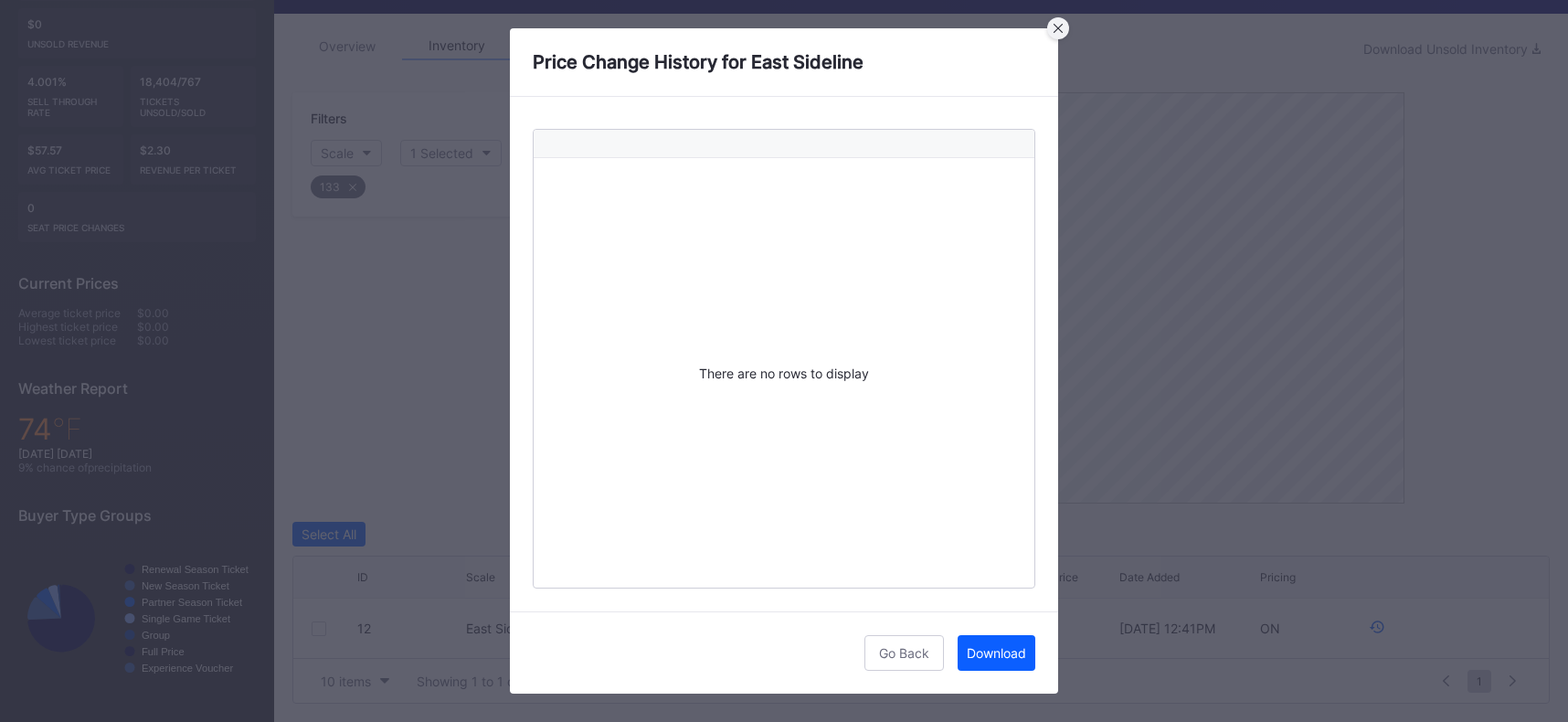
click at [1055, 28] on icon at bounding box center [1057, 28] width 9 height 9
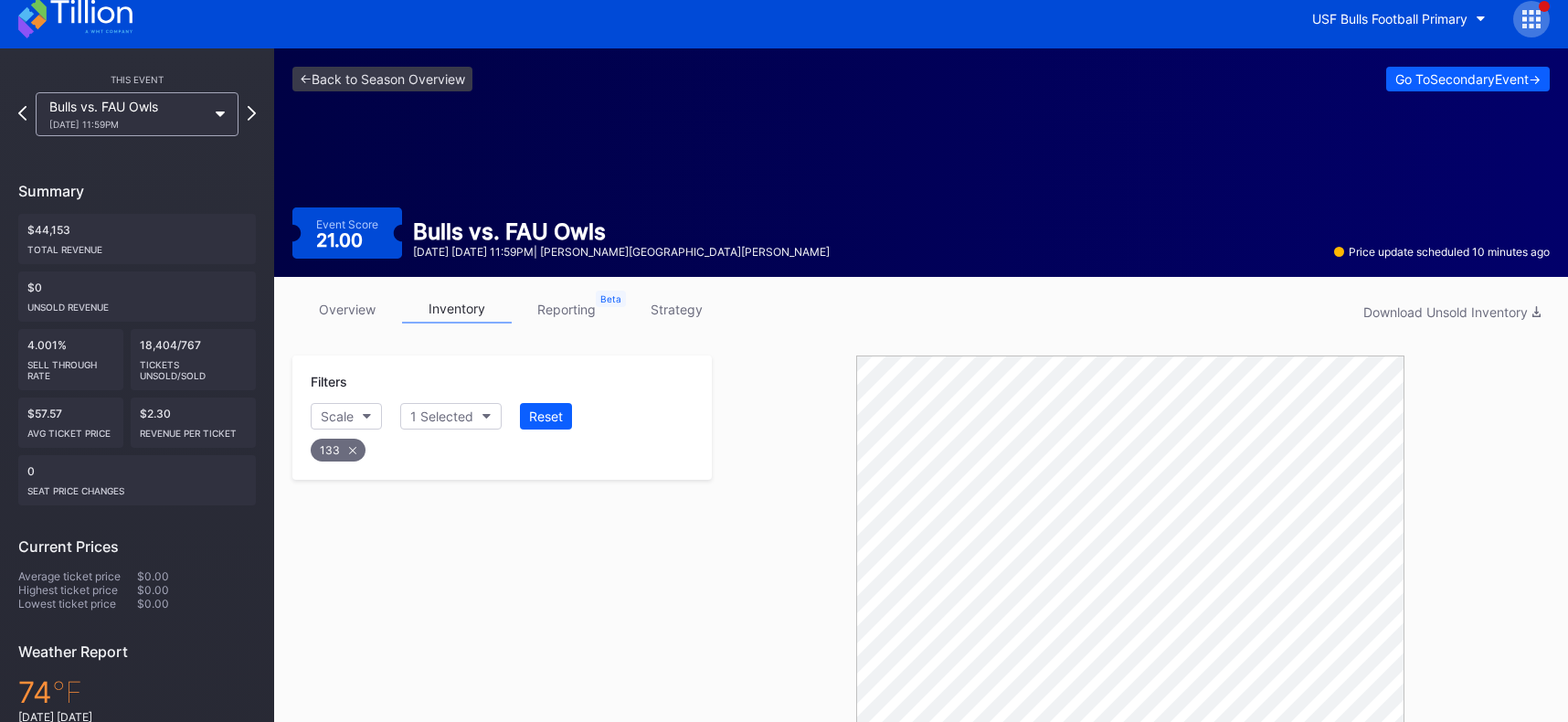
scroll to position [0, 0]
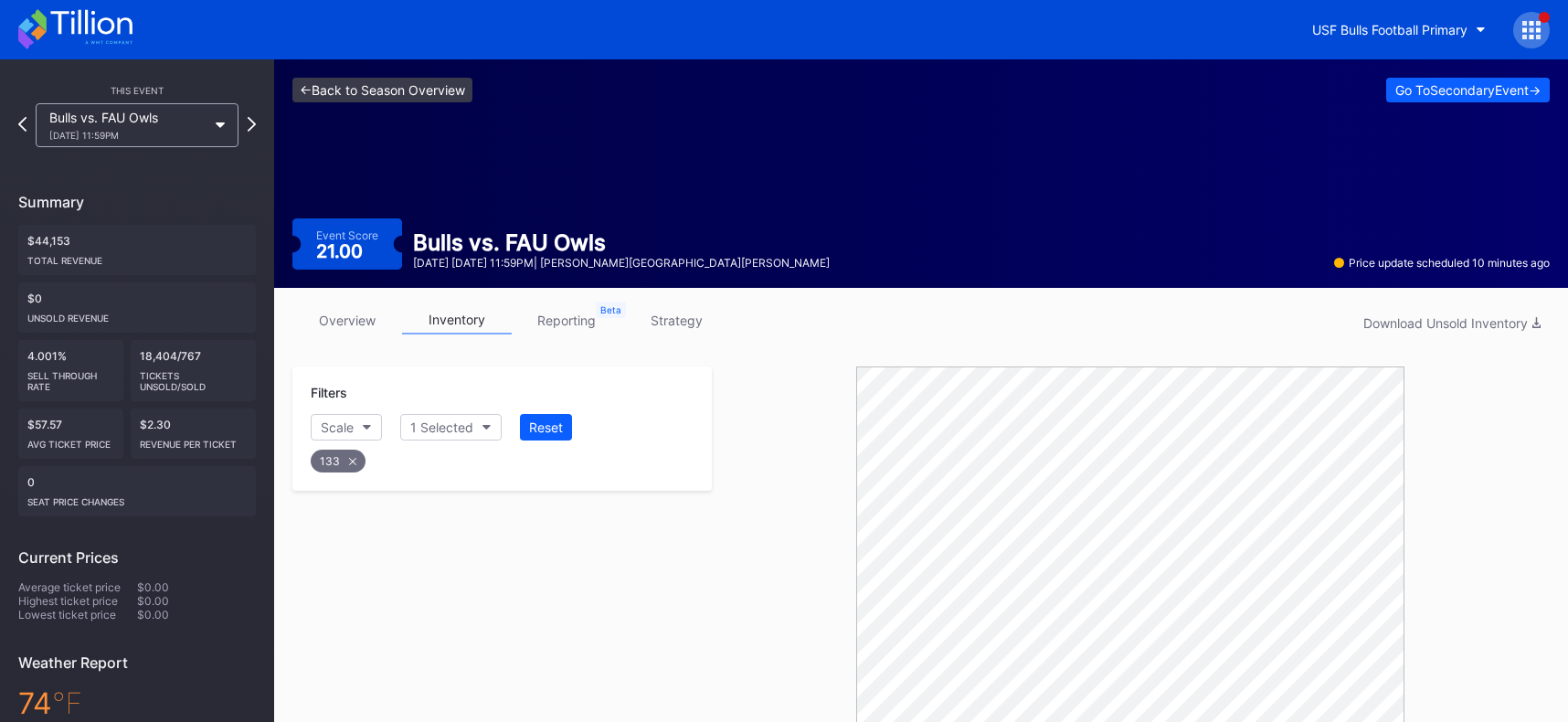
click at [346, 87] on link "<- Back to Season Overview" at bounding box center [382, 89] width 180 height 25
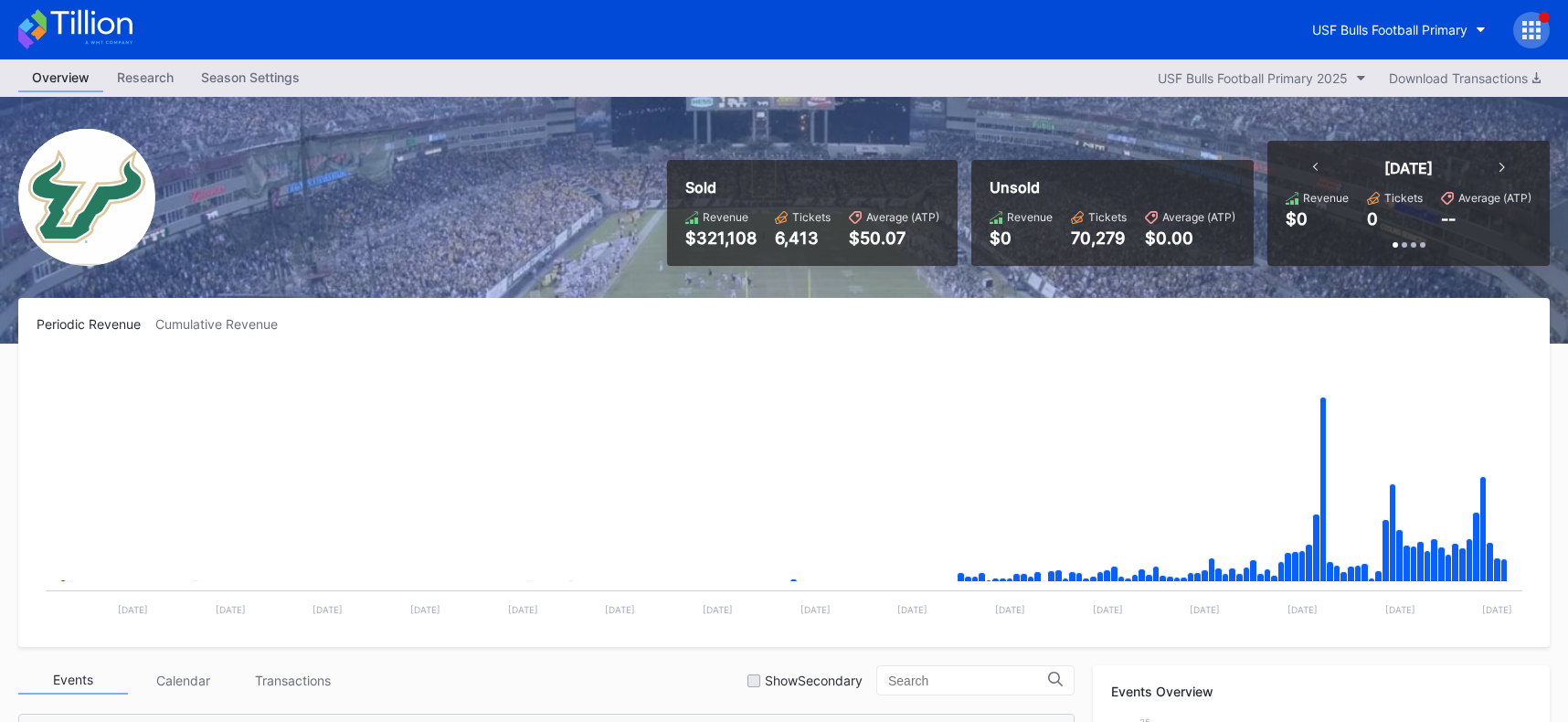
click at [1531, 28] on icon at bounding box center [1532, 29] width 5 height 5
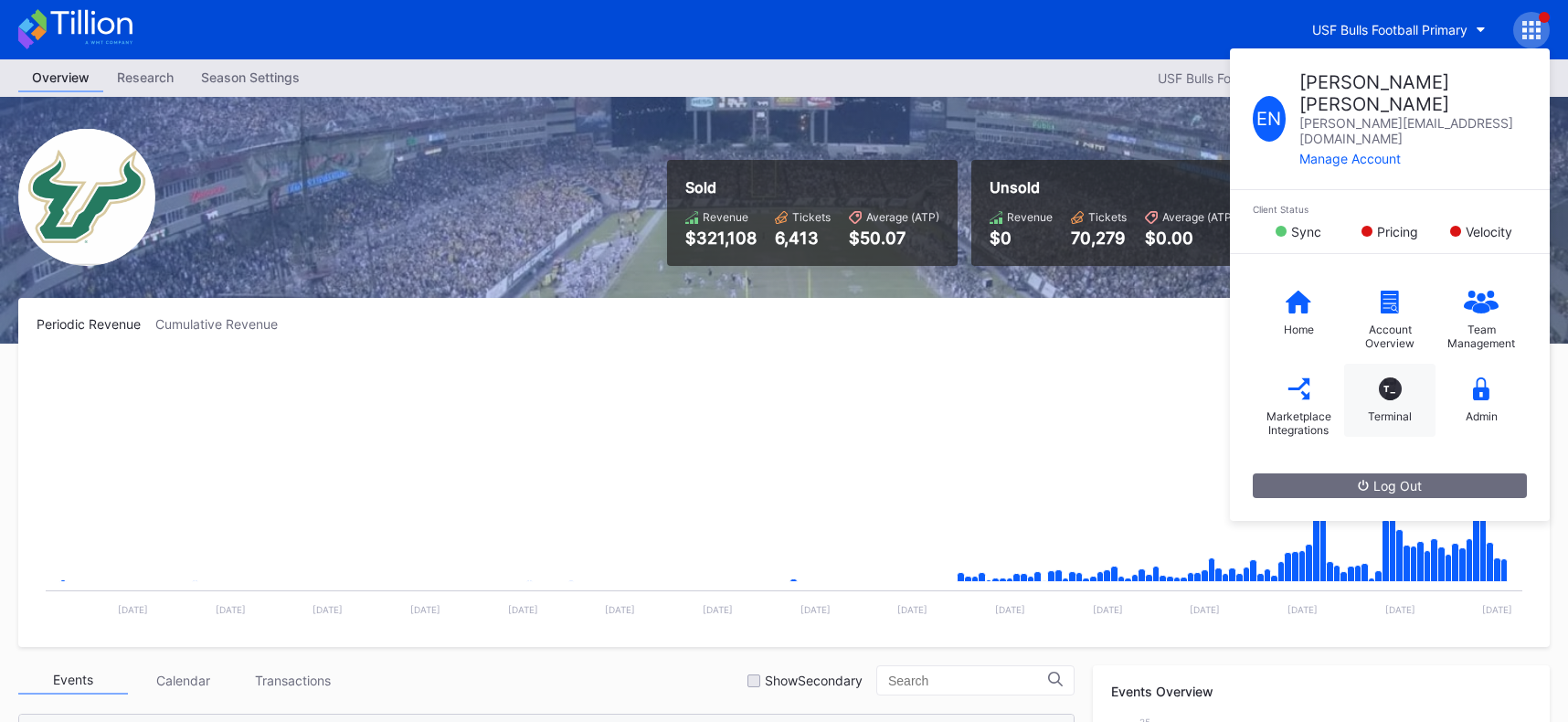
click at [1387, 377] on div "T_" at bounding box center [1389, 388] width 23 height 23
